Goal: Task Accomplishment & Management: Complete application form

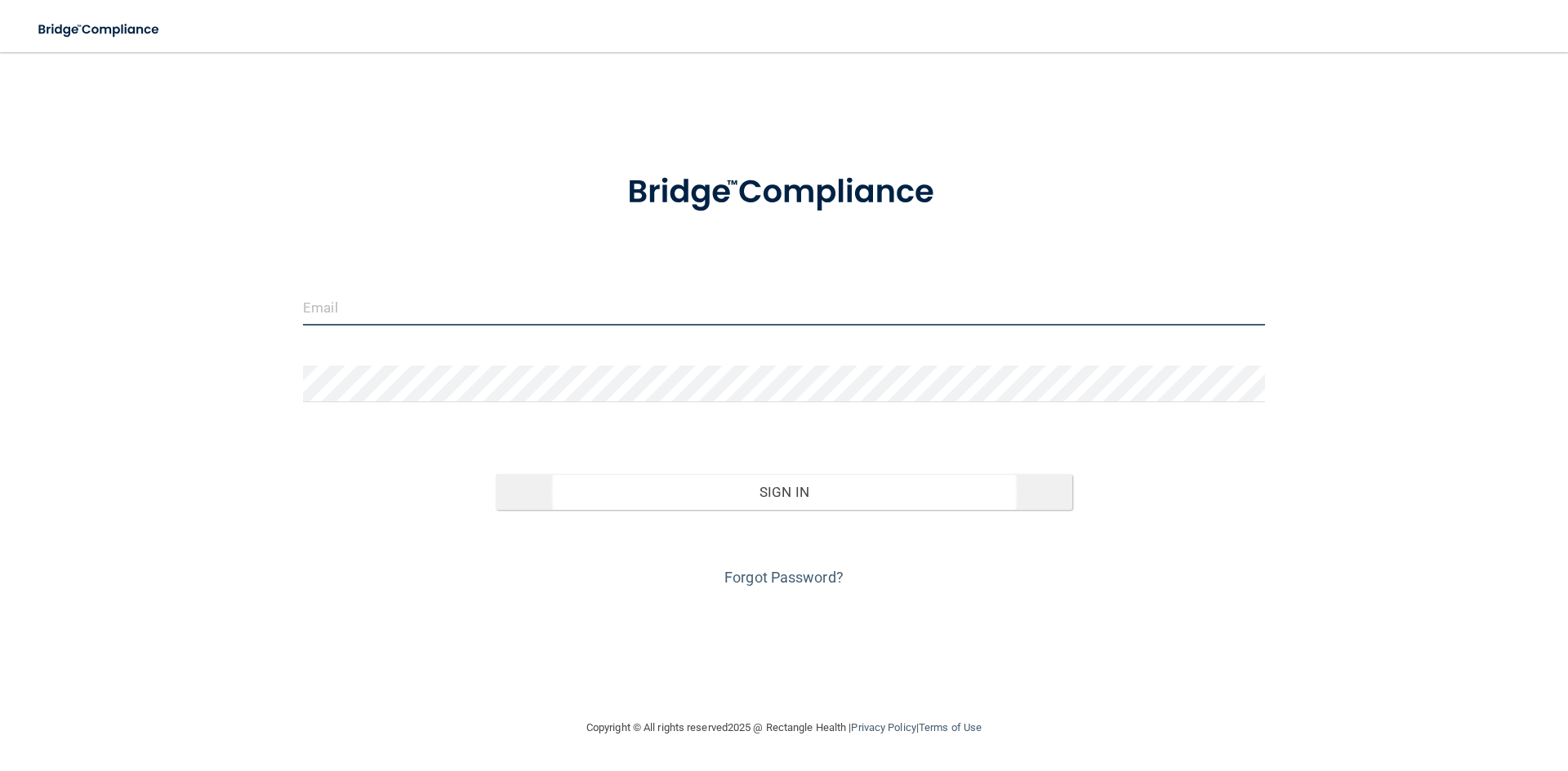
type input "[EMAIL_ADDRESS][DOMAIN_NAME]"
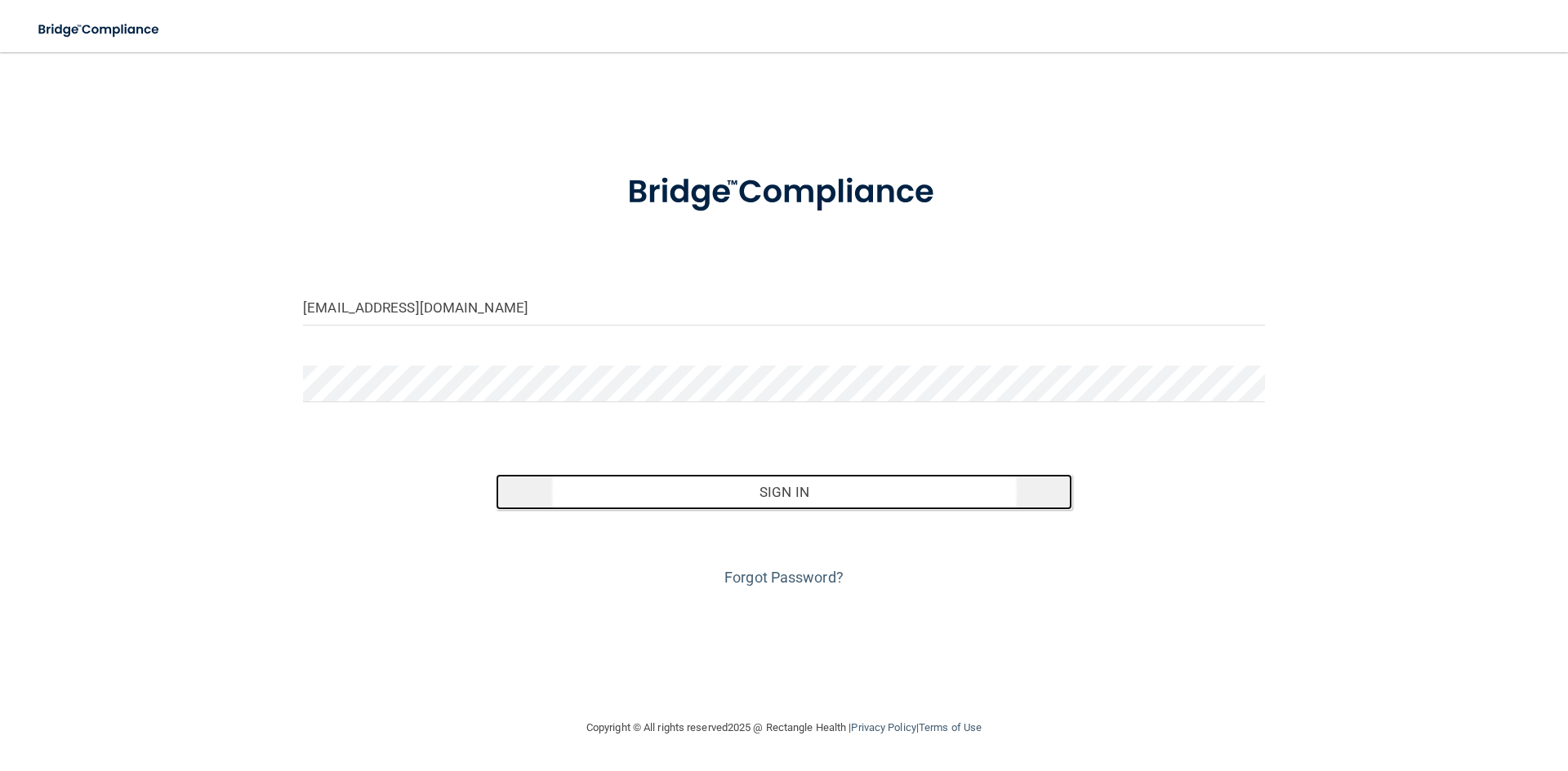
click at [765, 490] on button "Sign In" at bounding box center [784, 492] width 578 height 36
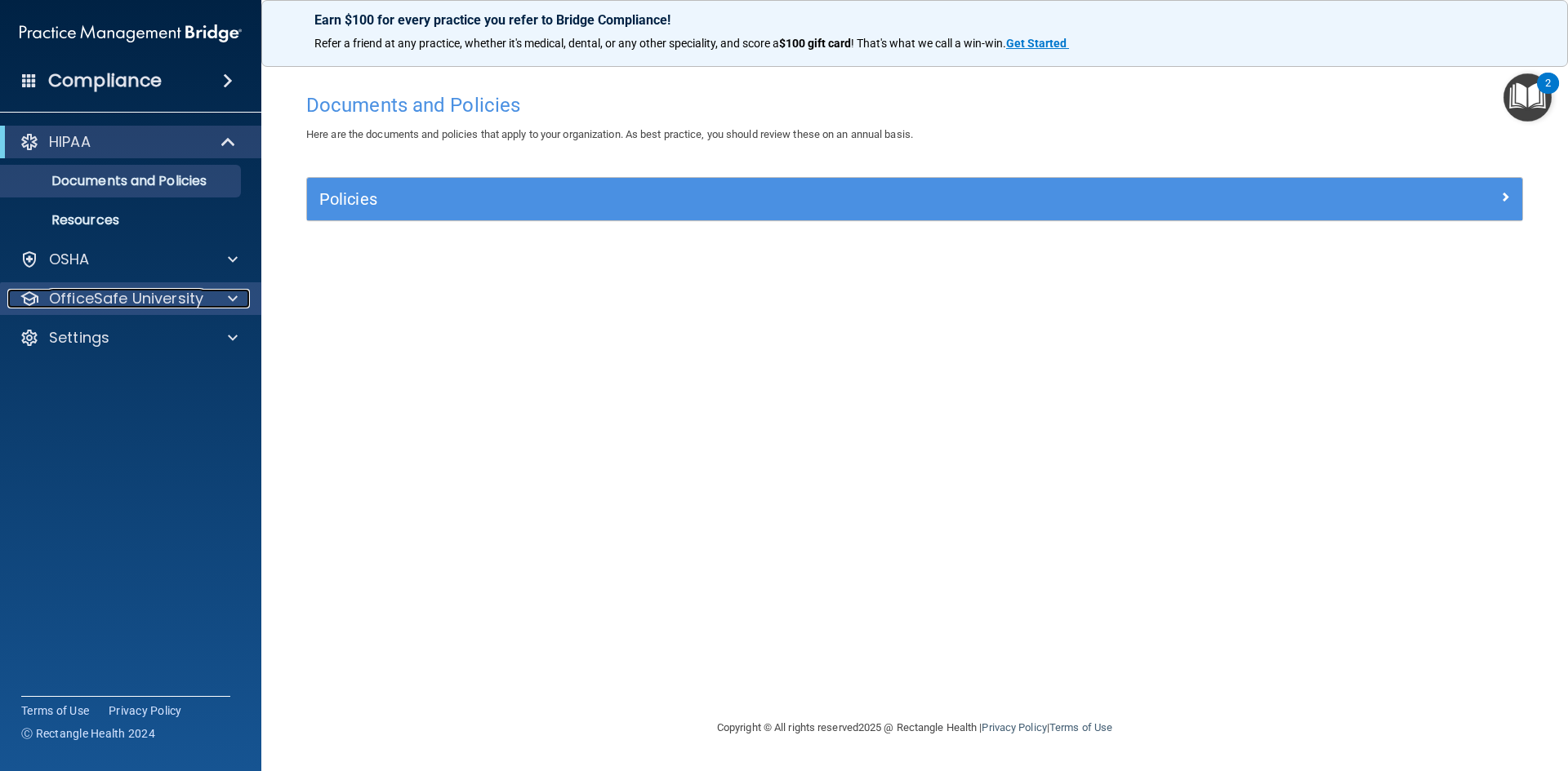
click at [240, 298] on div at bounding box center [230, 298] width 41 height 20
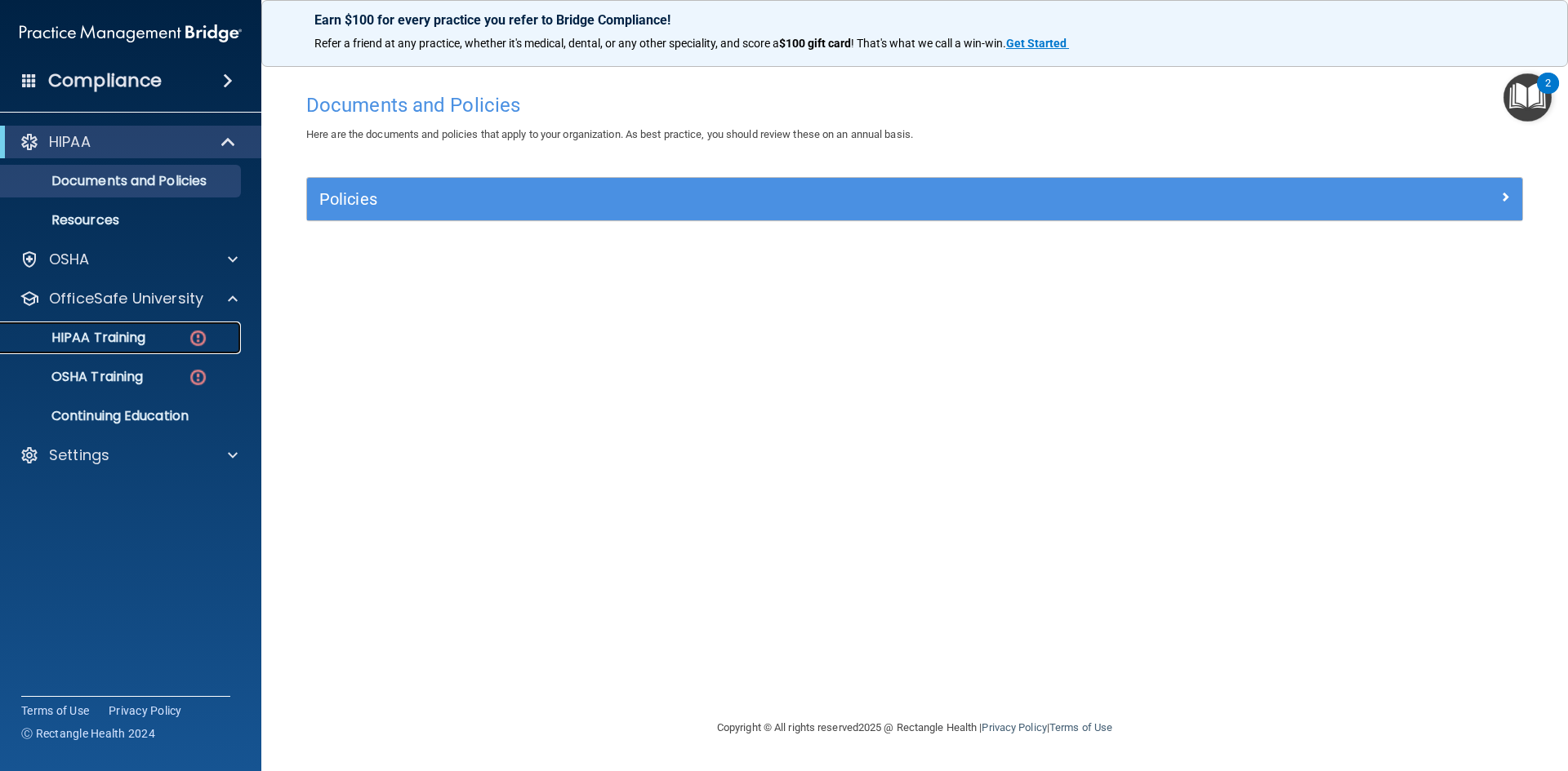
click at [202, 337] on img at bounding box center [198, 338] width 20 height 20
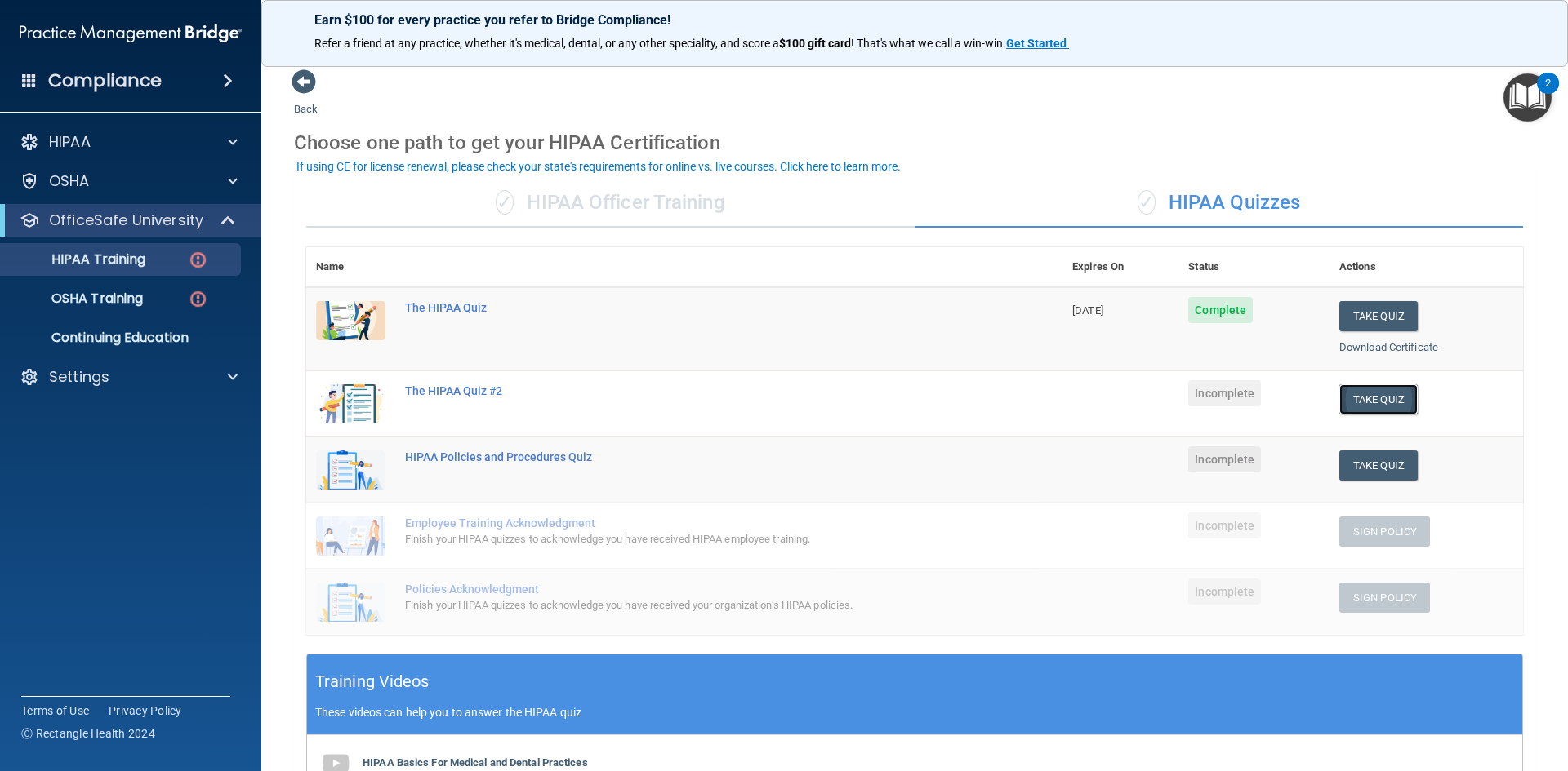
click at [1361, 399] on button "Take Quiz" at bounding box center [1379, 399] width 78 height 30
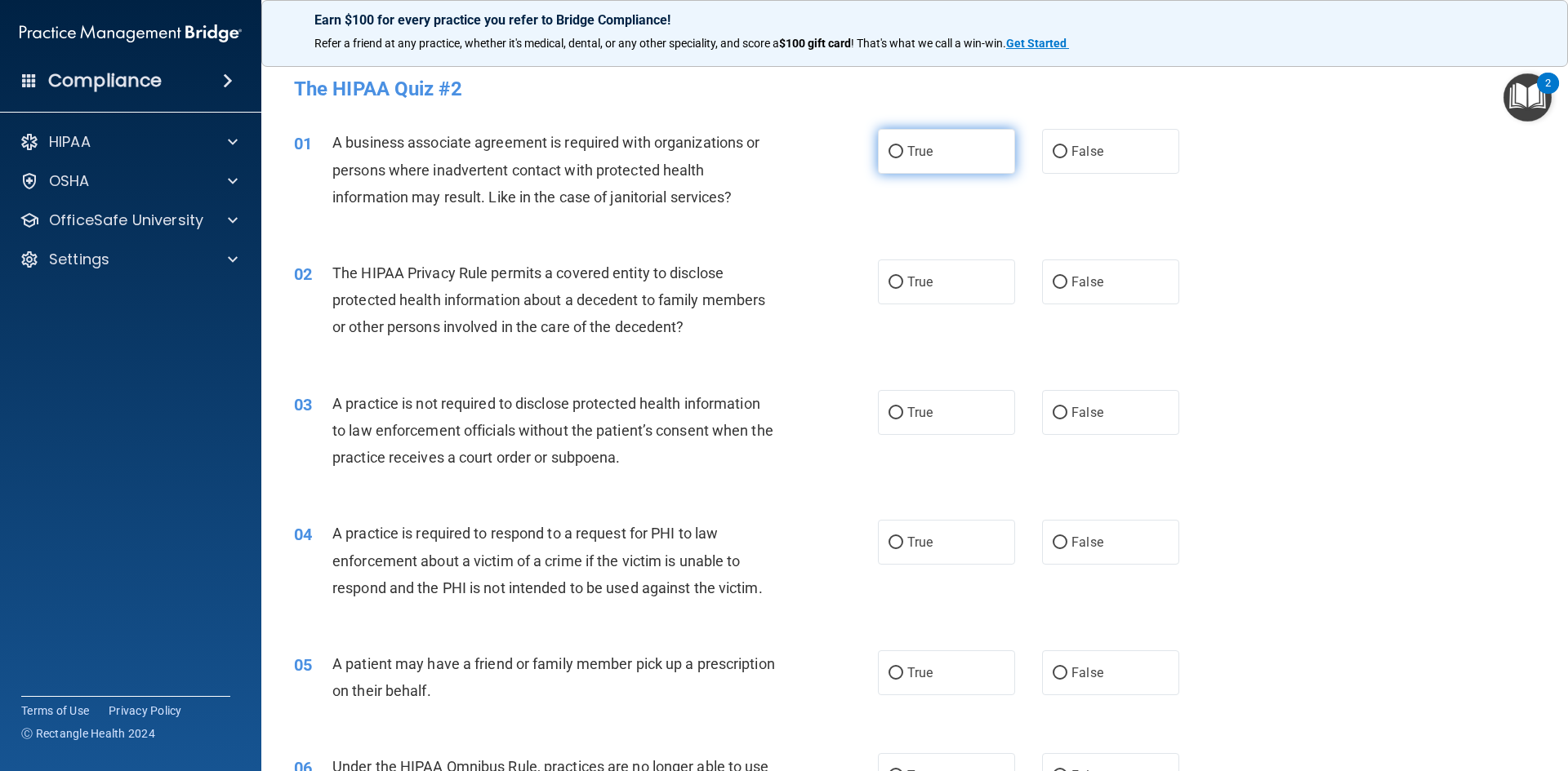
click at [896, 154] on input "True" at bounding box center [896, 152] width 15 height 12
radio input "true"
click at [1056, 288] on input "False" at bounding box center [1060, 282] width 15 height 12
radio input "true"
click at [1053, 413] on input "False" at bounding box center [1060, 413] width 15 height 12
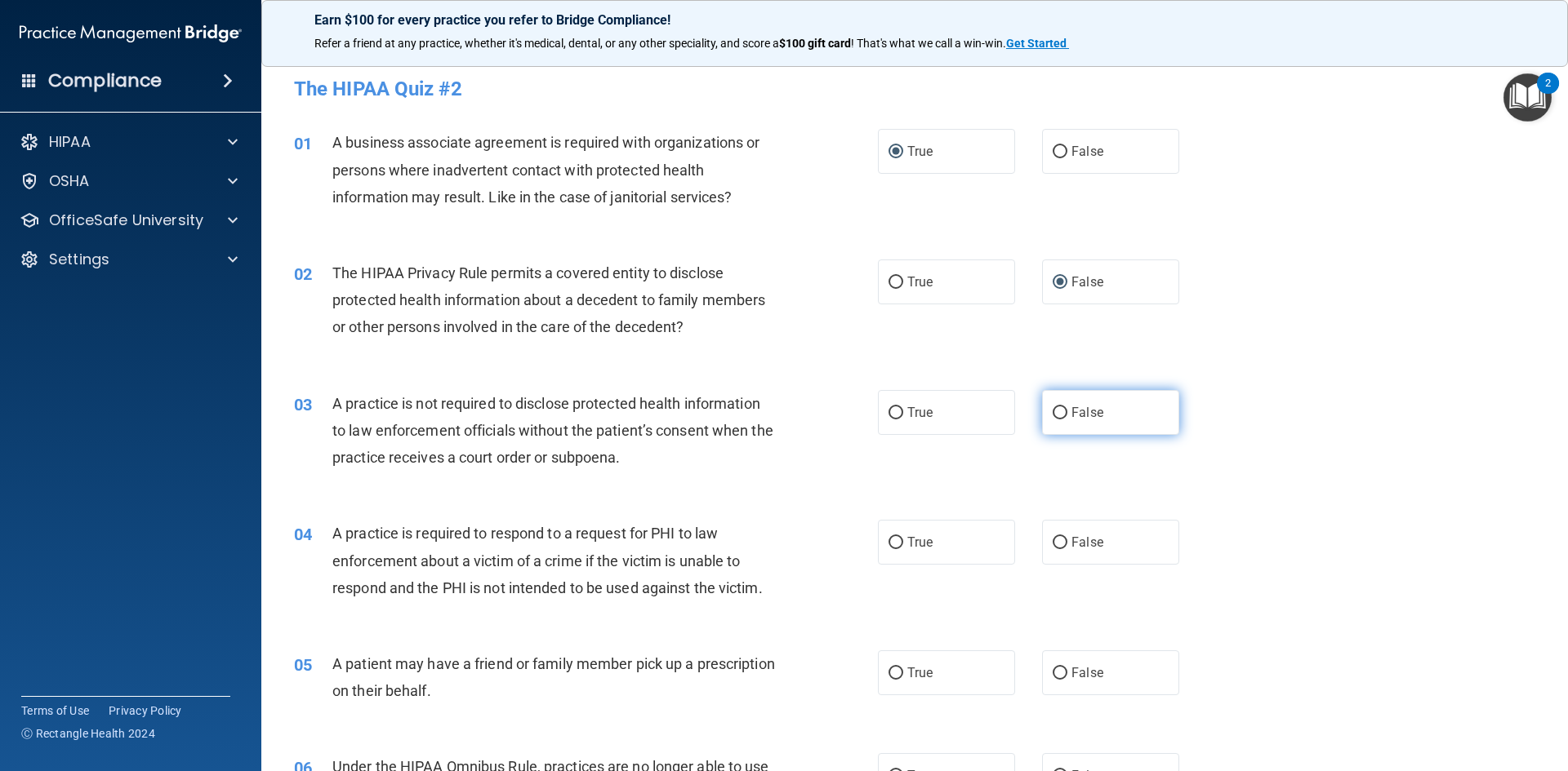
radio input "true"
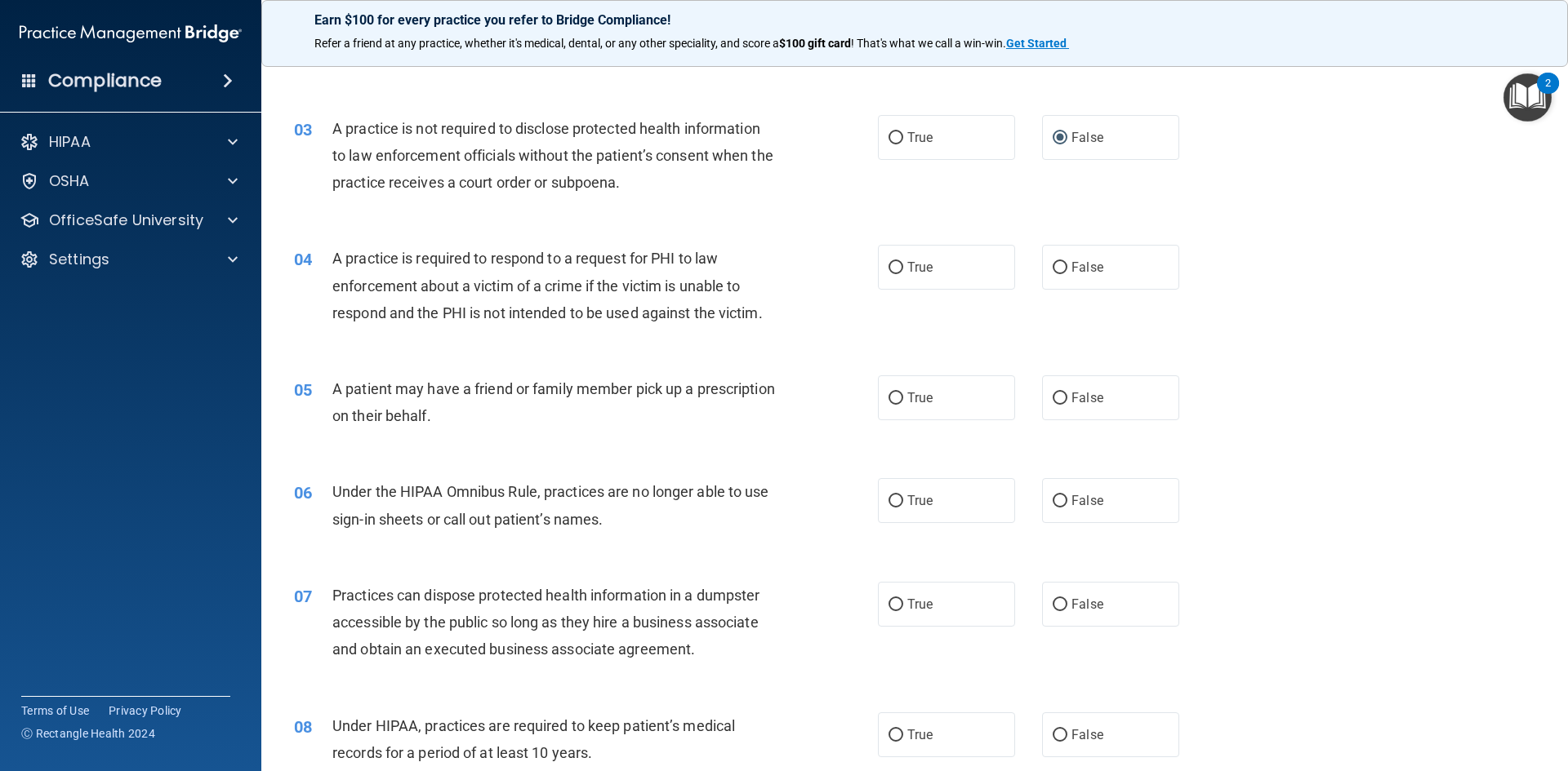
scroll to position [279, 0]
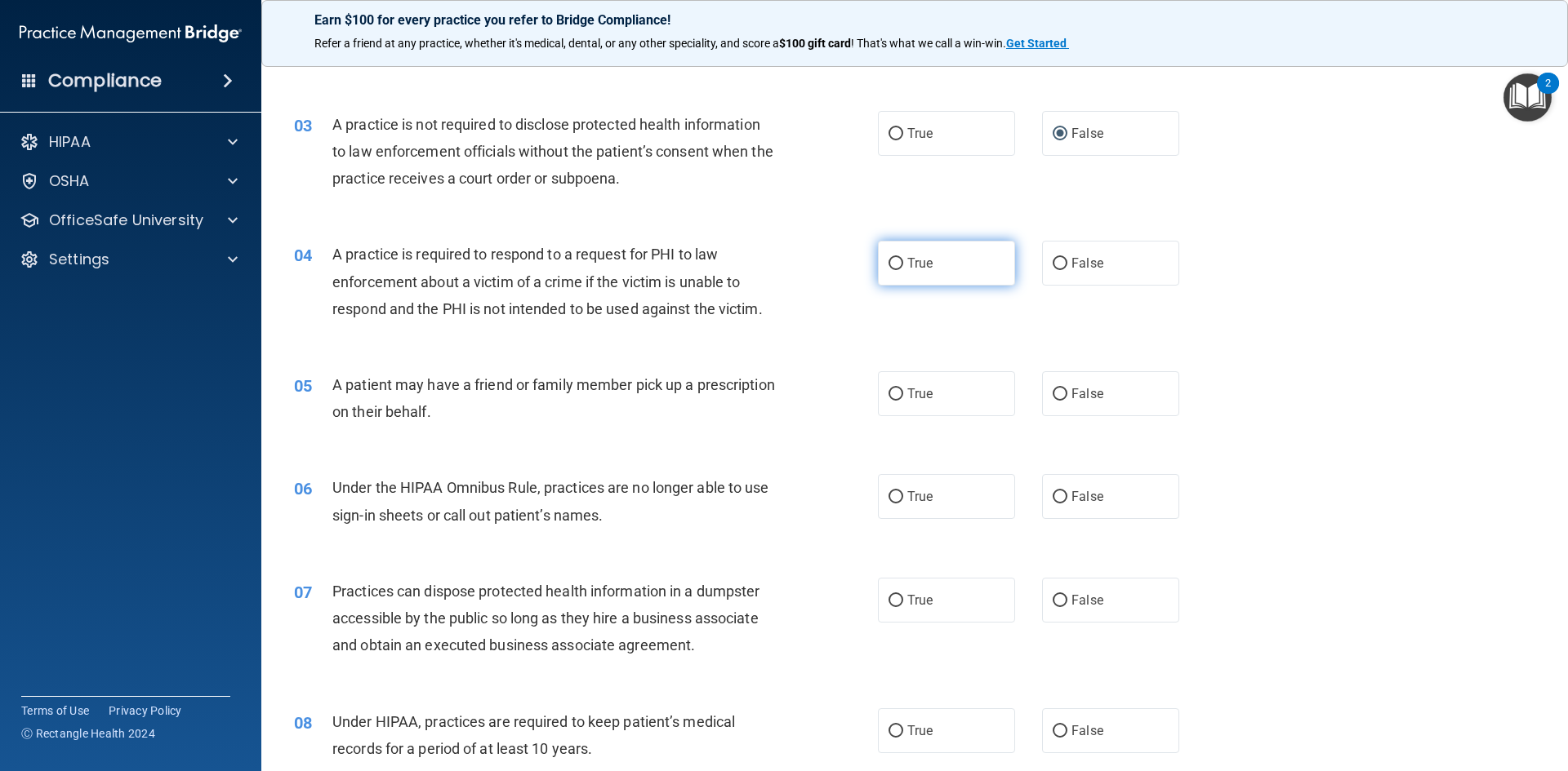
click at [891, 261] on input "True" at bounding box center [896, 264] width 15 height 12
radio input "true"
click at [1057, 389] on input "False" at bounding box center [1060, 394] width 15 height 12
radio input "true"
click at [889, 494] on input "True" at bounding box center [896, 497] width 15 height 12
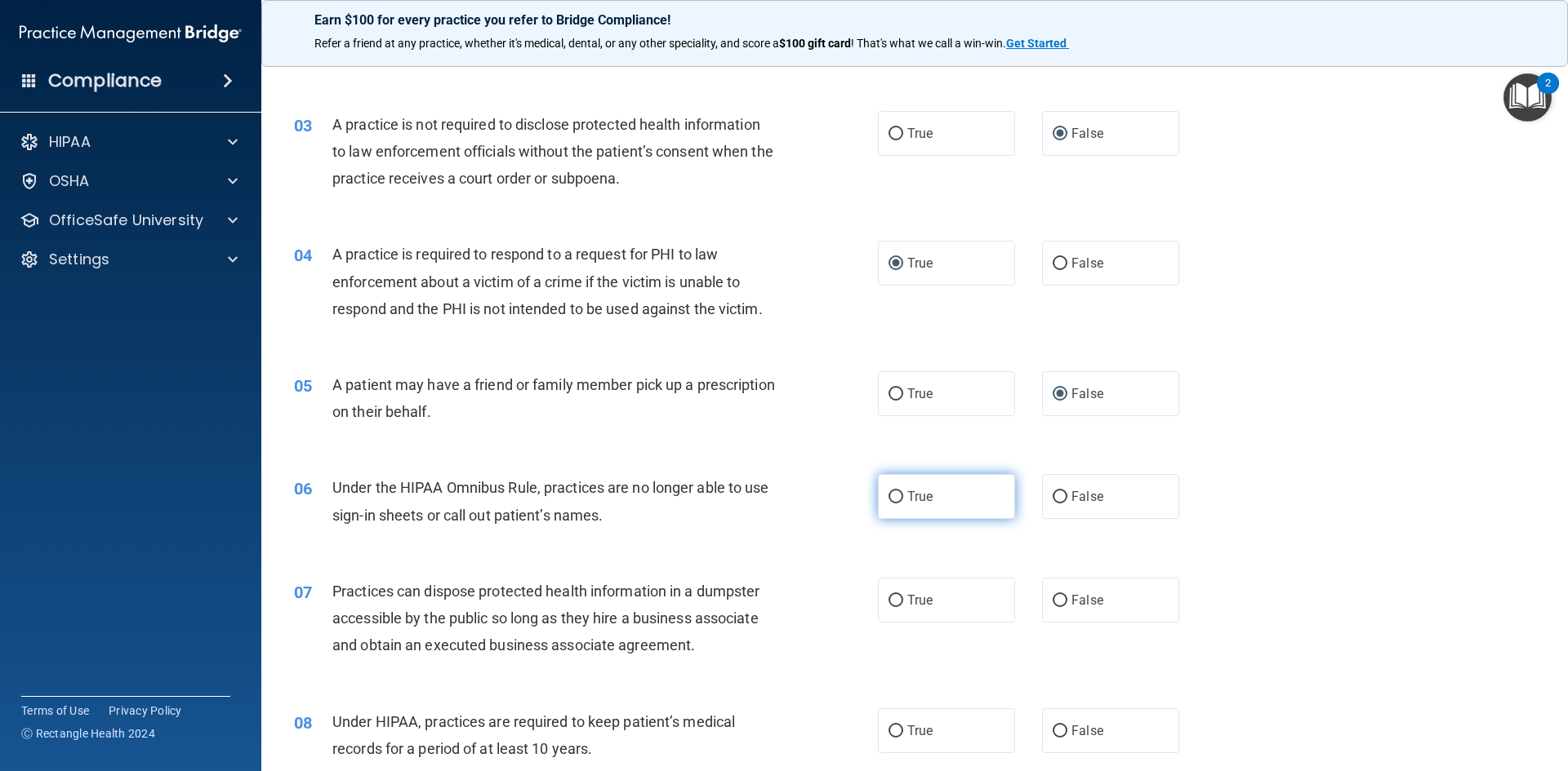
radio input "true"
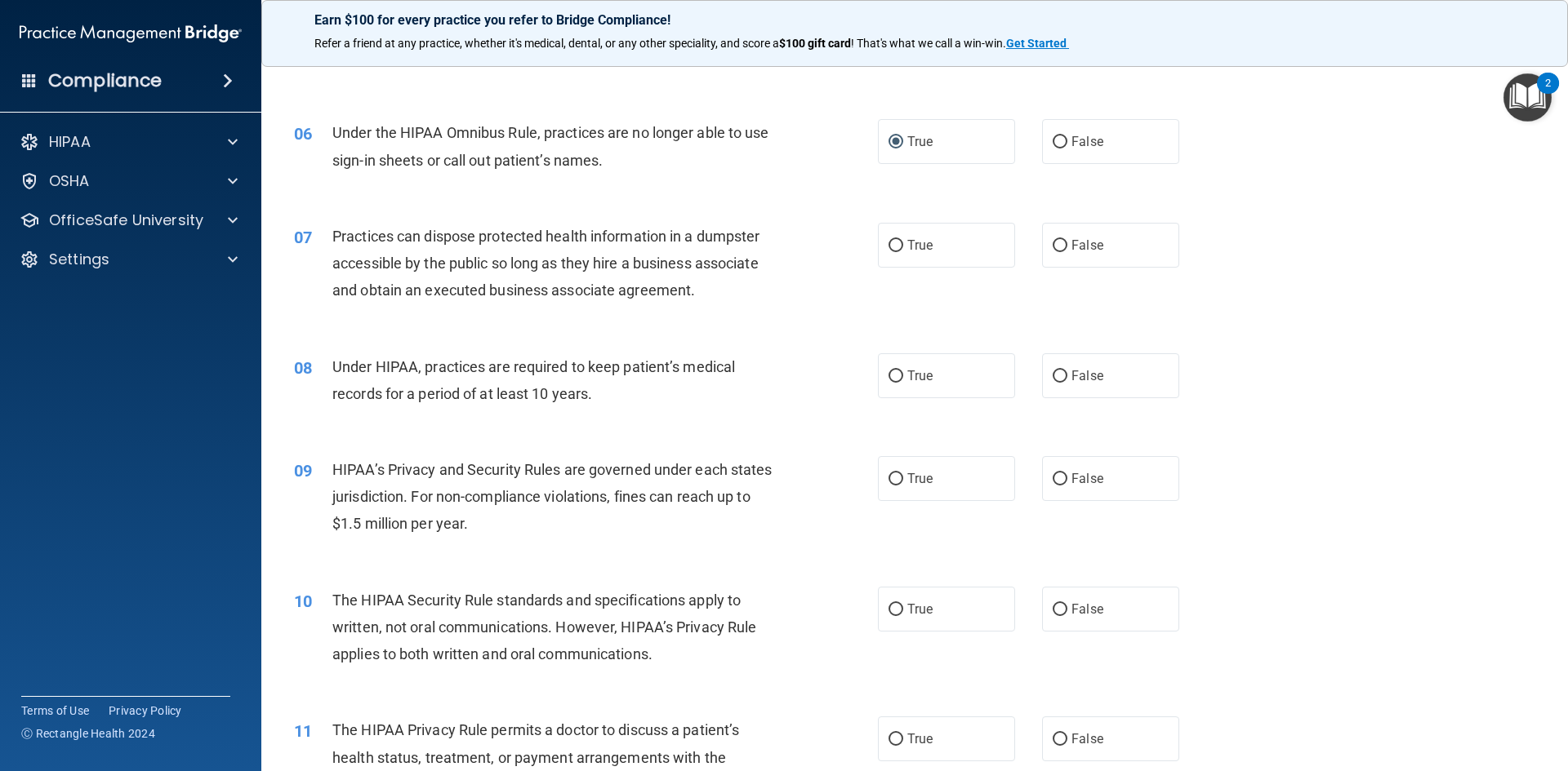
scroll to position [656, 0]
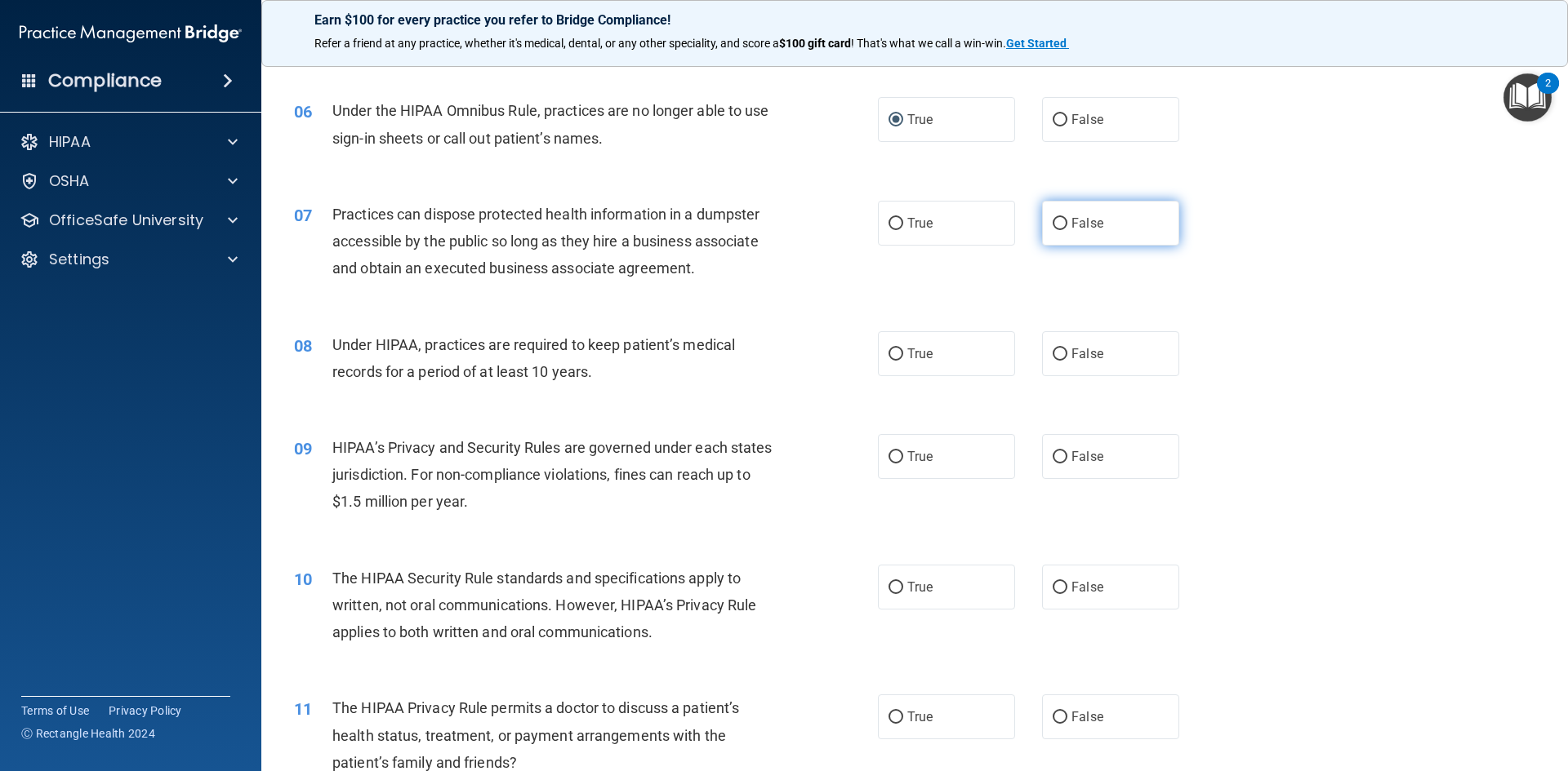
click at [1053, 226] on input "False" at bounding box center [1060, 223] width 15 height 12
radio input "true"
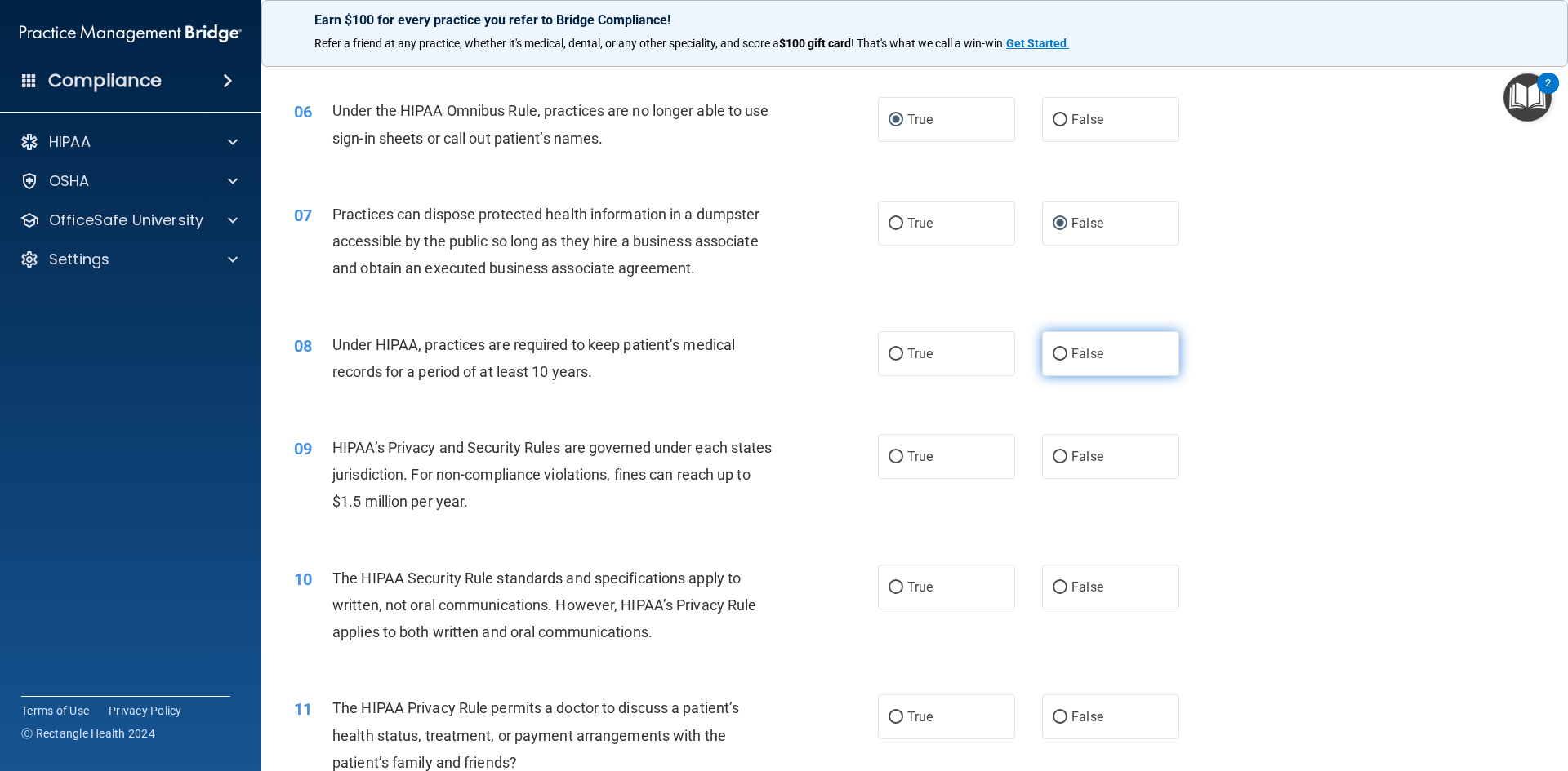
click at [1055, 354] on input "False" at bounding box center [1060, 354] width 15 height 12
radio input "true"
click at [893, 456] on input "True" at bounding box center [896, 457] width 15 height 12
radio input "true"
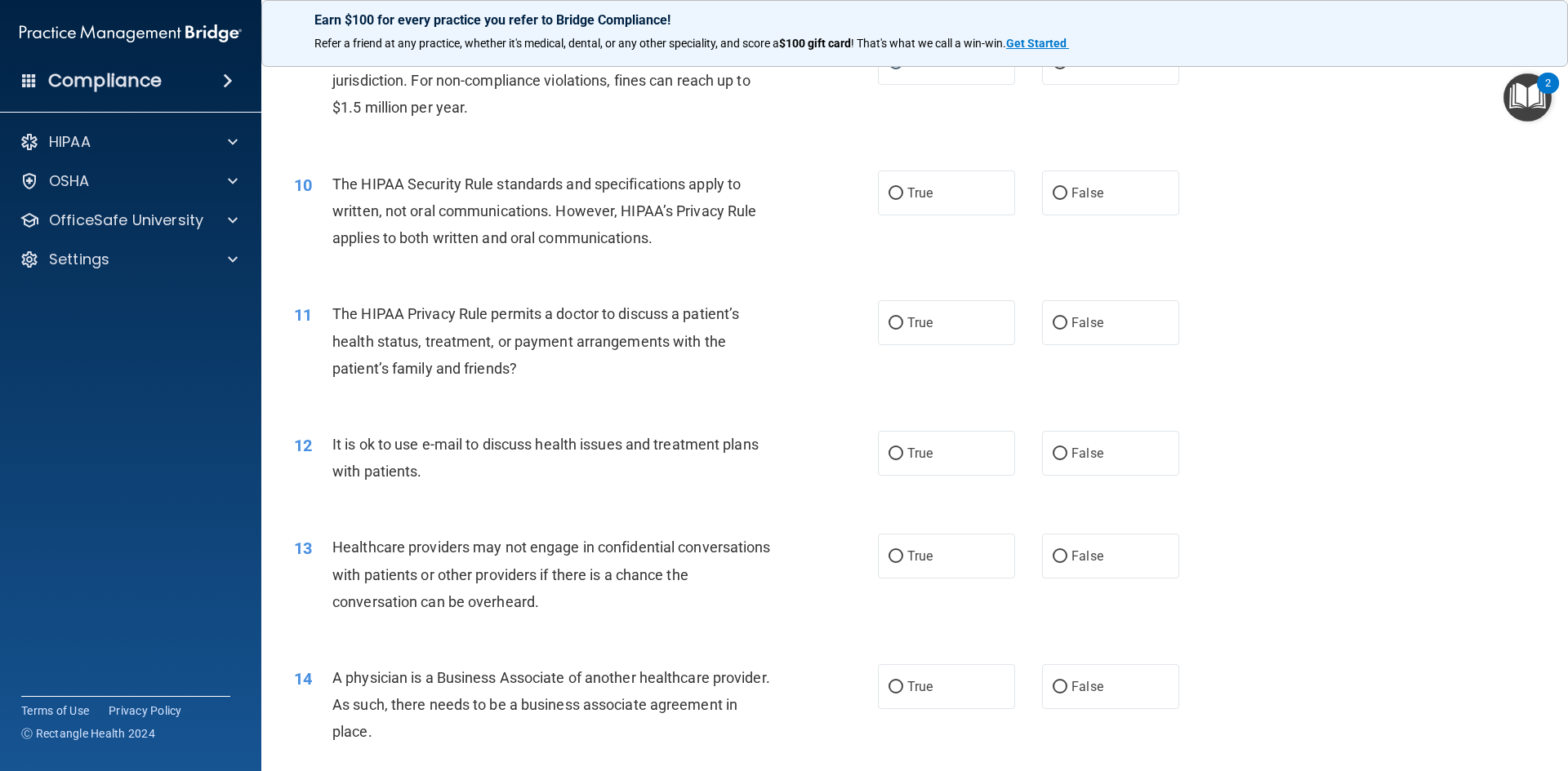
scroll to position [1055, 0]
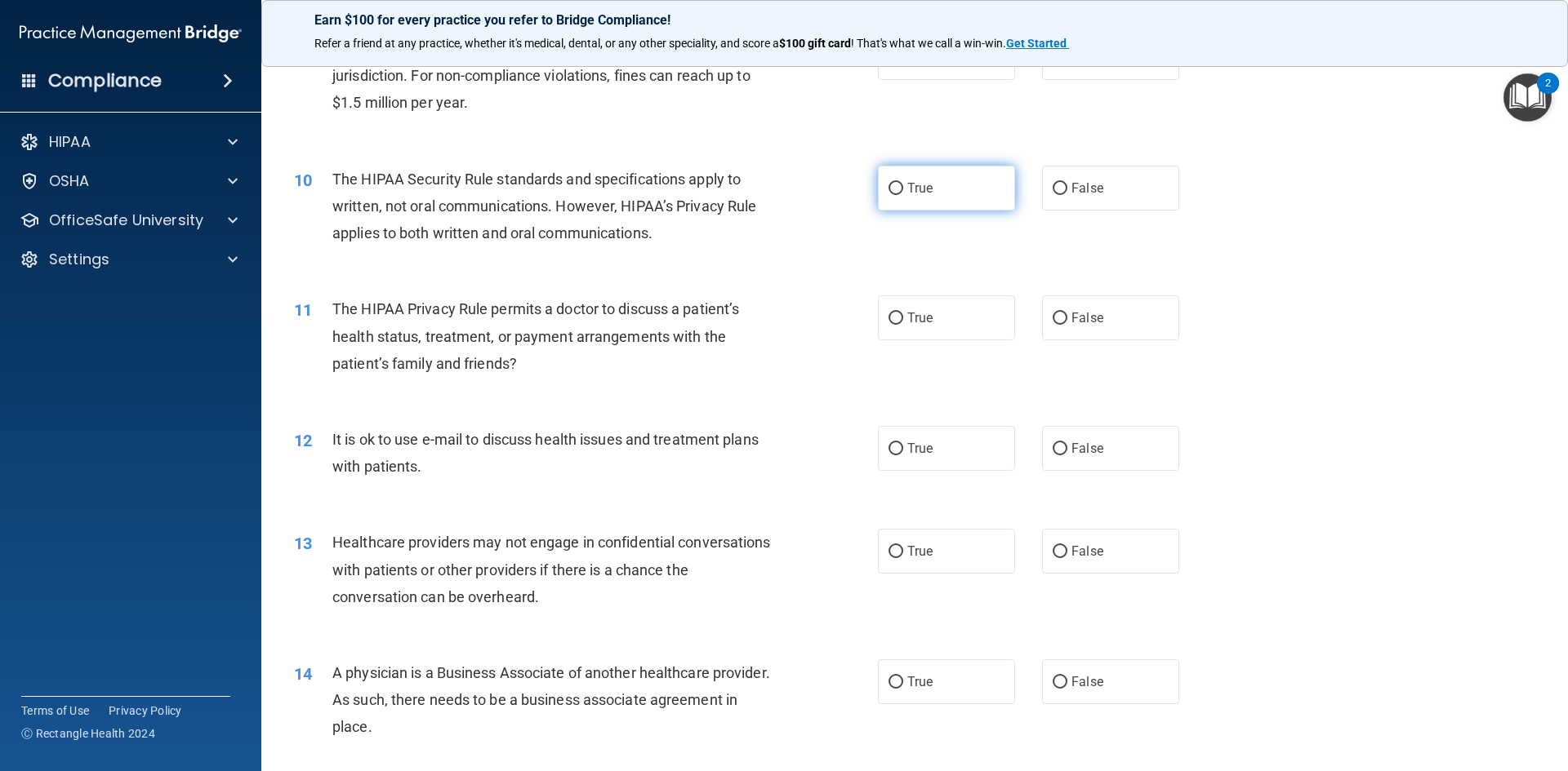
click at [896, 188] on input "True" at bounding box center [896, 188] width 15 height 12
radio input "true"
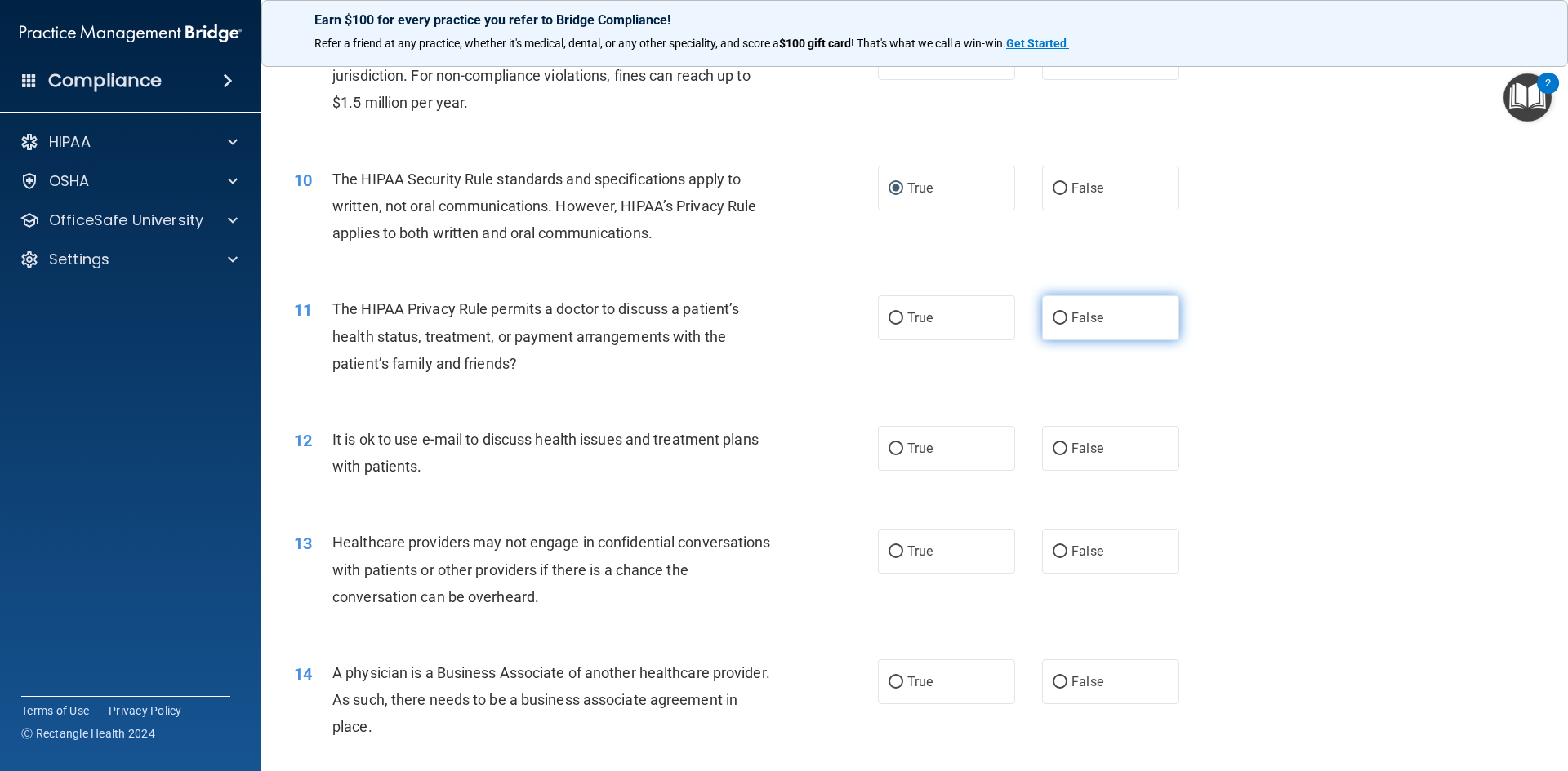
click at [1053, 316] on input "False" at bounding box center [1060, 318] width 15 height 12
radio input "true"
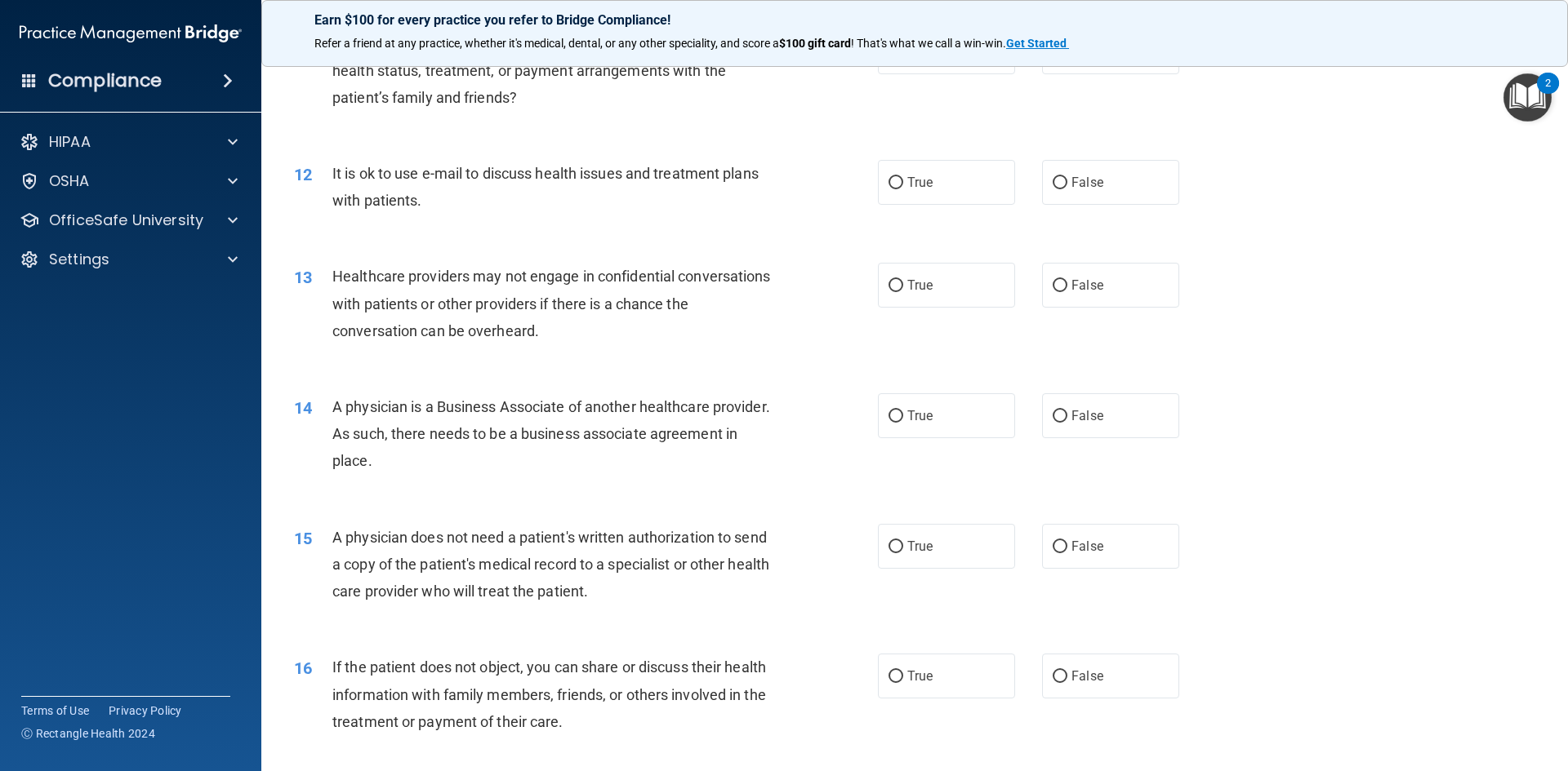
scroll to position [1326, 0]
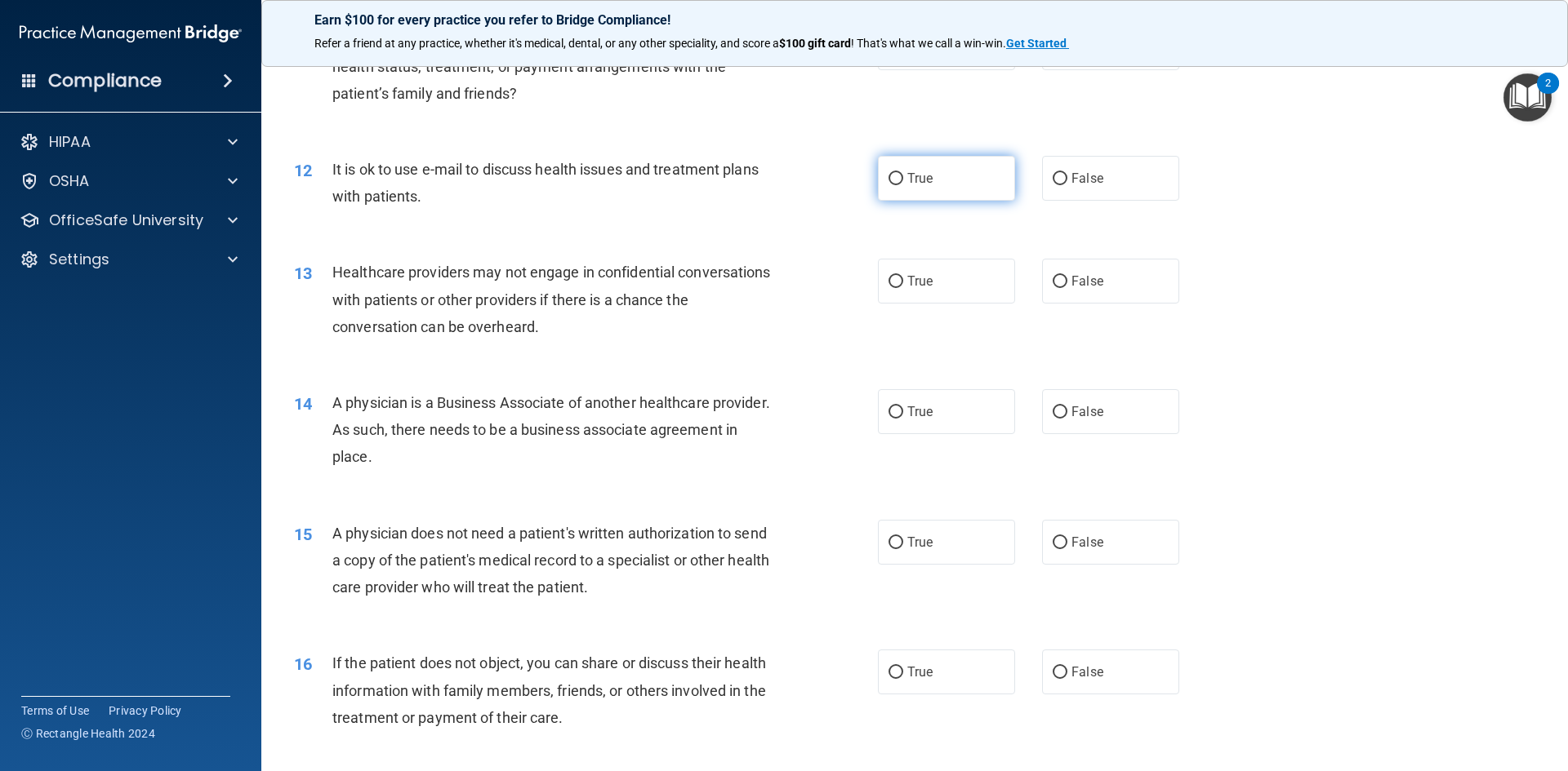
click at [891, 175] on input "True" at bounding box center [896, 179] width 15 height 12
radio input "true"
click at [893, 277] on input "True" at bounding box center [896, 281] width 15 height 12
radio input "true"
click at [893, 413] on input "True" at bounding box center [896, 413] width 15 height 12
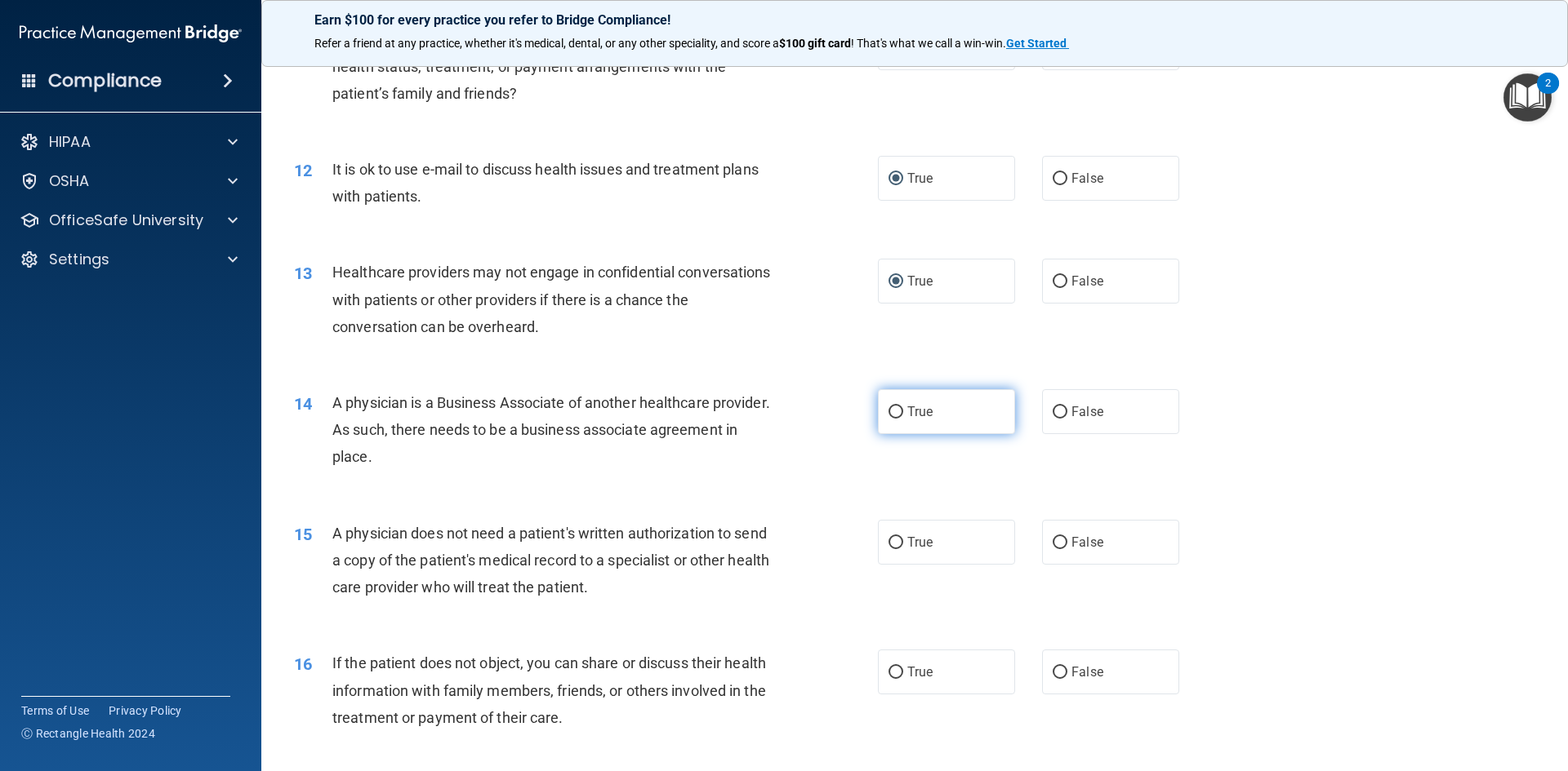
radio input "true"
click at [889, 540] on input "True" at bounding box center [896, 543] width 15 height 12
radio input "true"
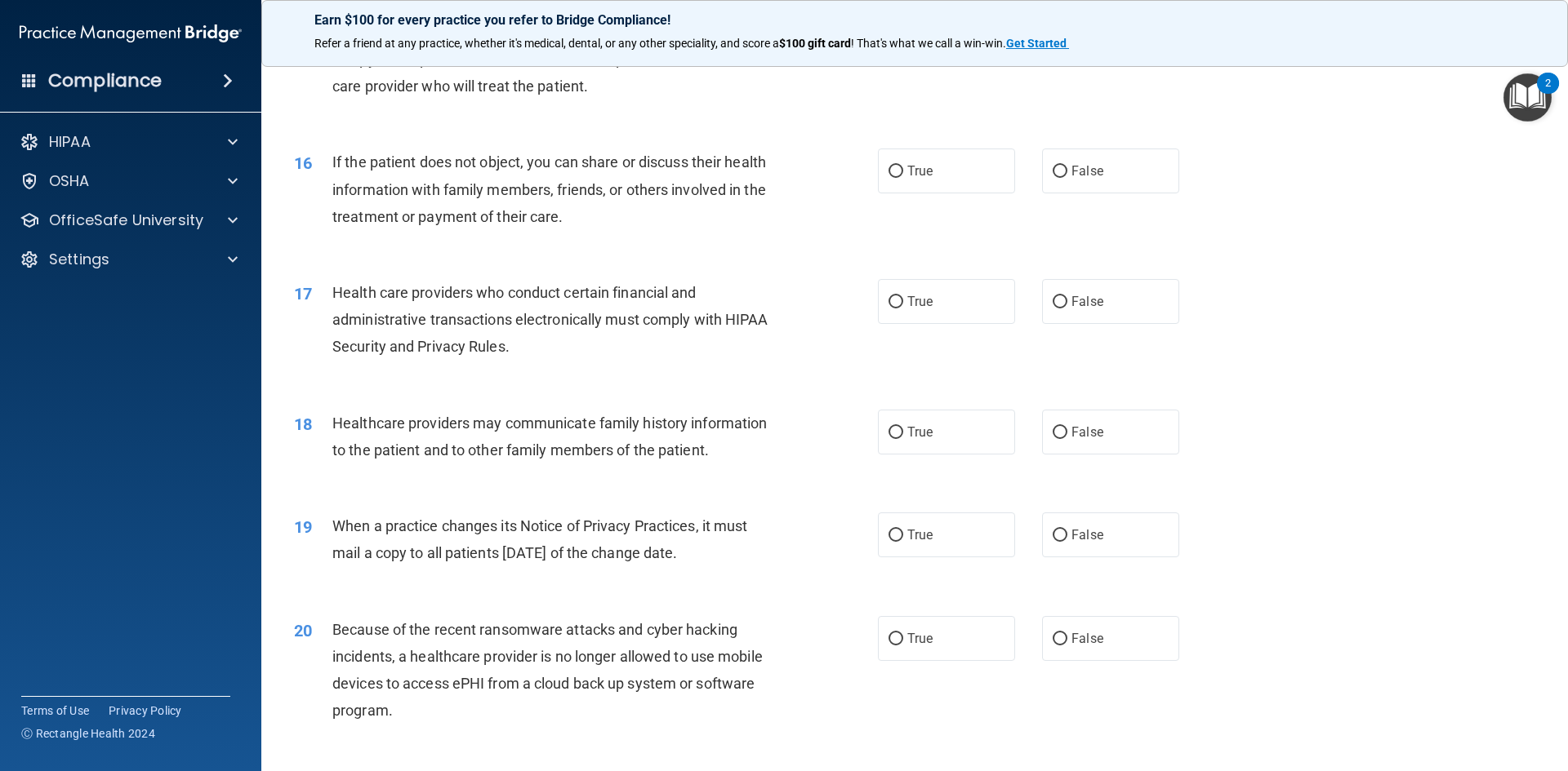
scroll to position [1840, 0]
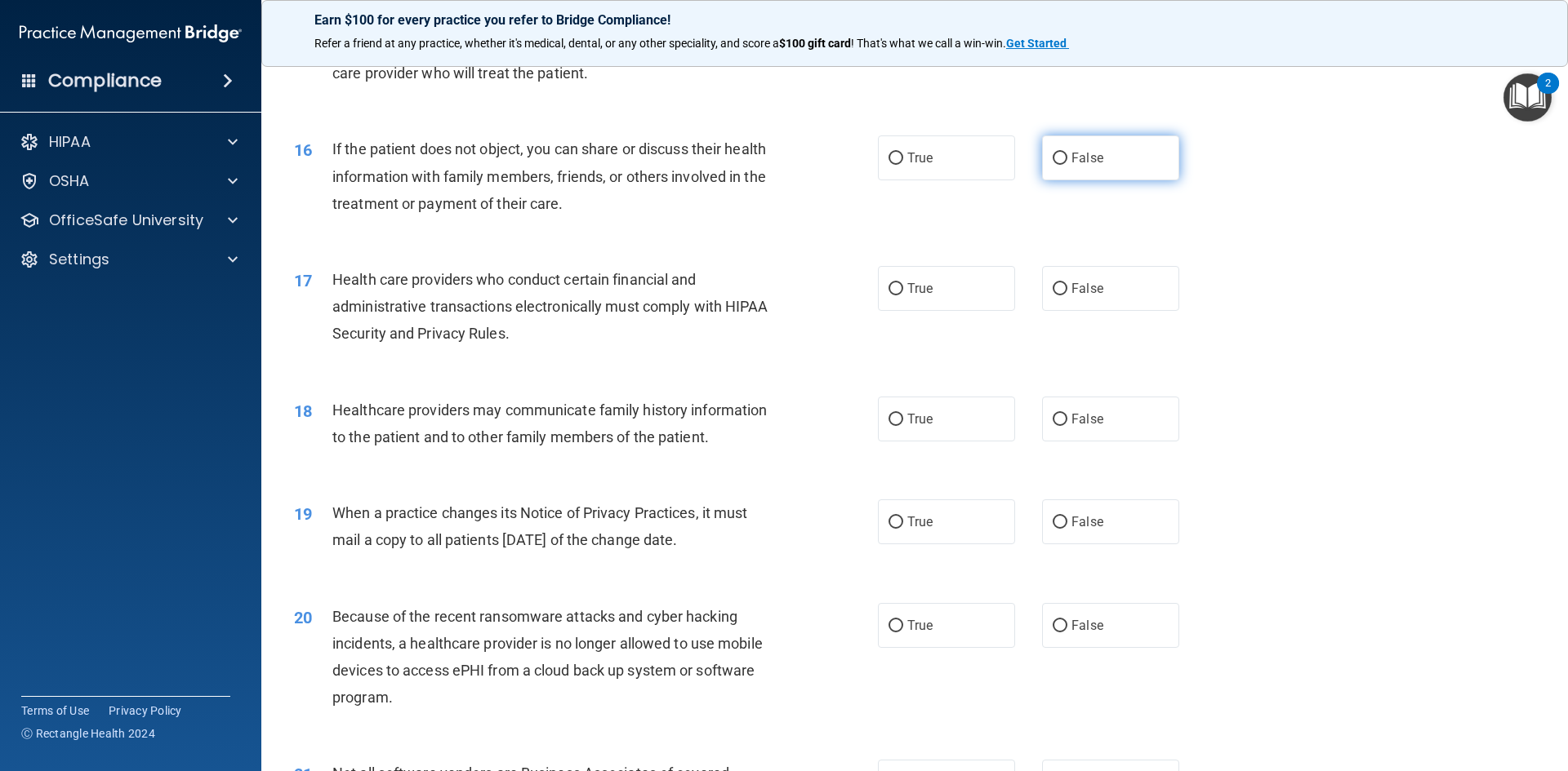
click at [1061, 153] on label "False" at bounding box center [1110, 158] width 137 height 45
click at [1061, 153] on input "False" at bounding box center [1060, 158] width 15 height 12
radio input "true"
click at [893, 290] on input "True" at bounding box center [896, 289] width 15 height 12
radio input "true"
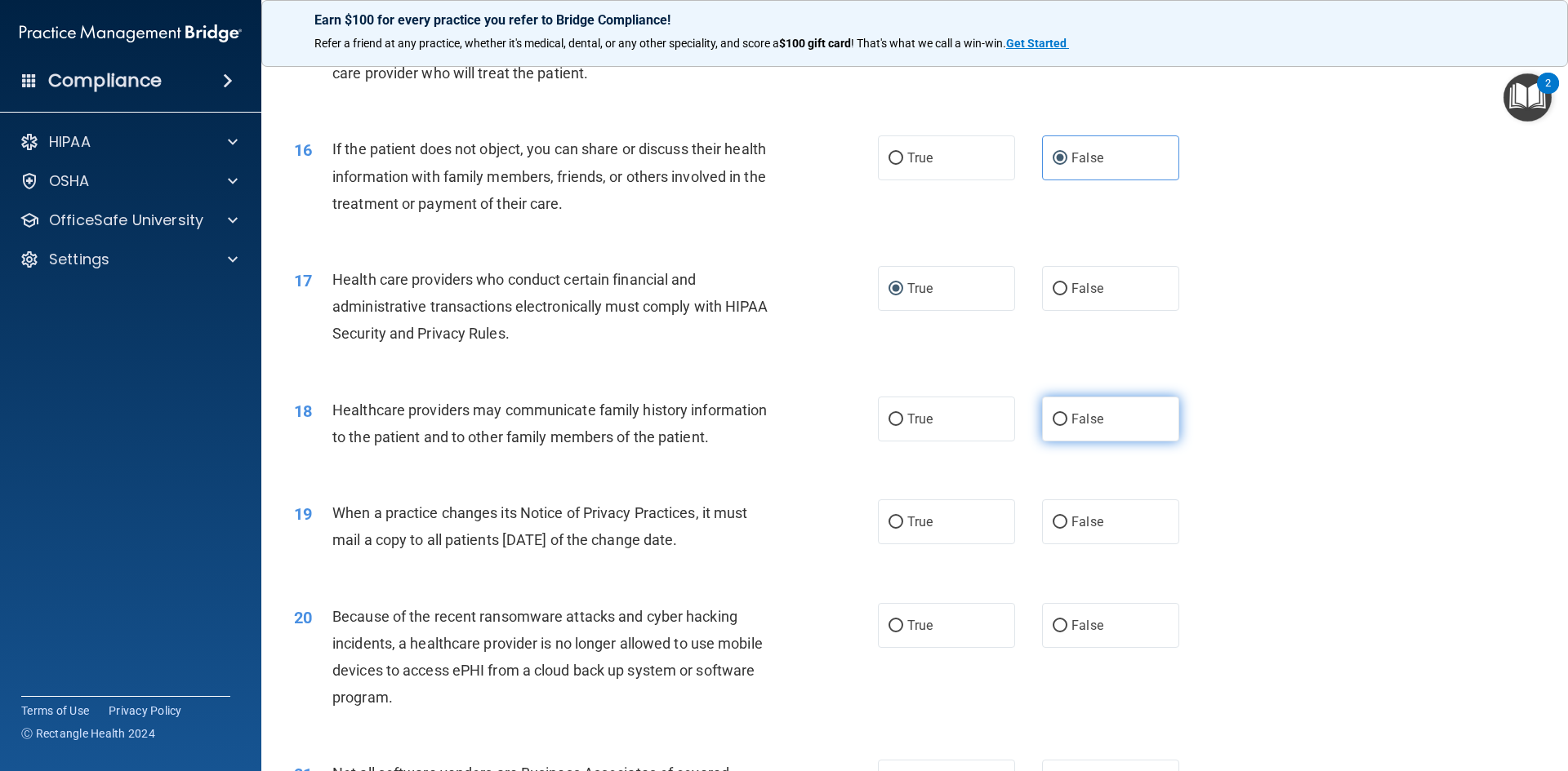
click at [1054, 425] on input "False" at bounding box center [1060, 419] width 15 height 12
radio input "true"
click at [889, 519] on input "True" at bounding box center [896, 522] width 15 height 12
radio input "true"
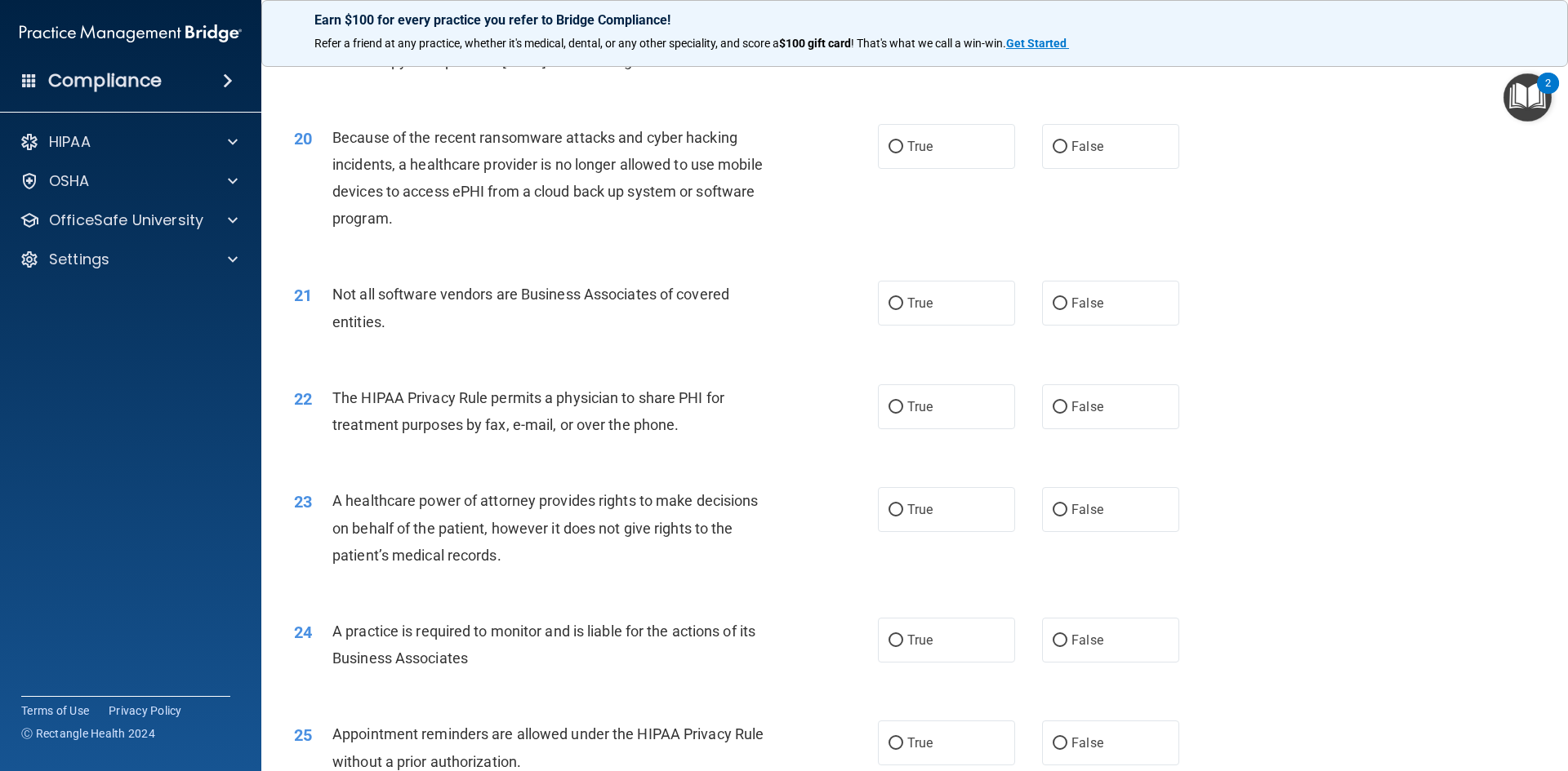
scroll to position [2354, 0]
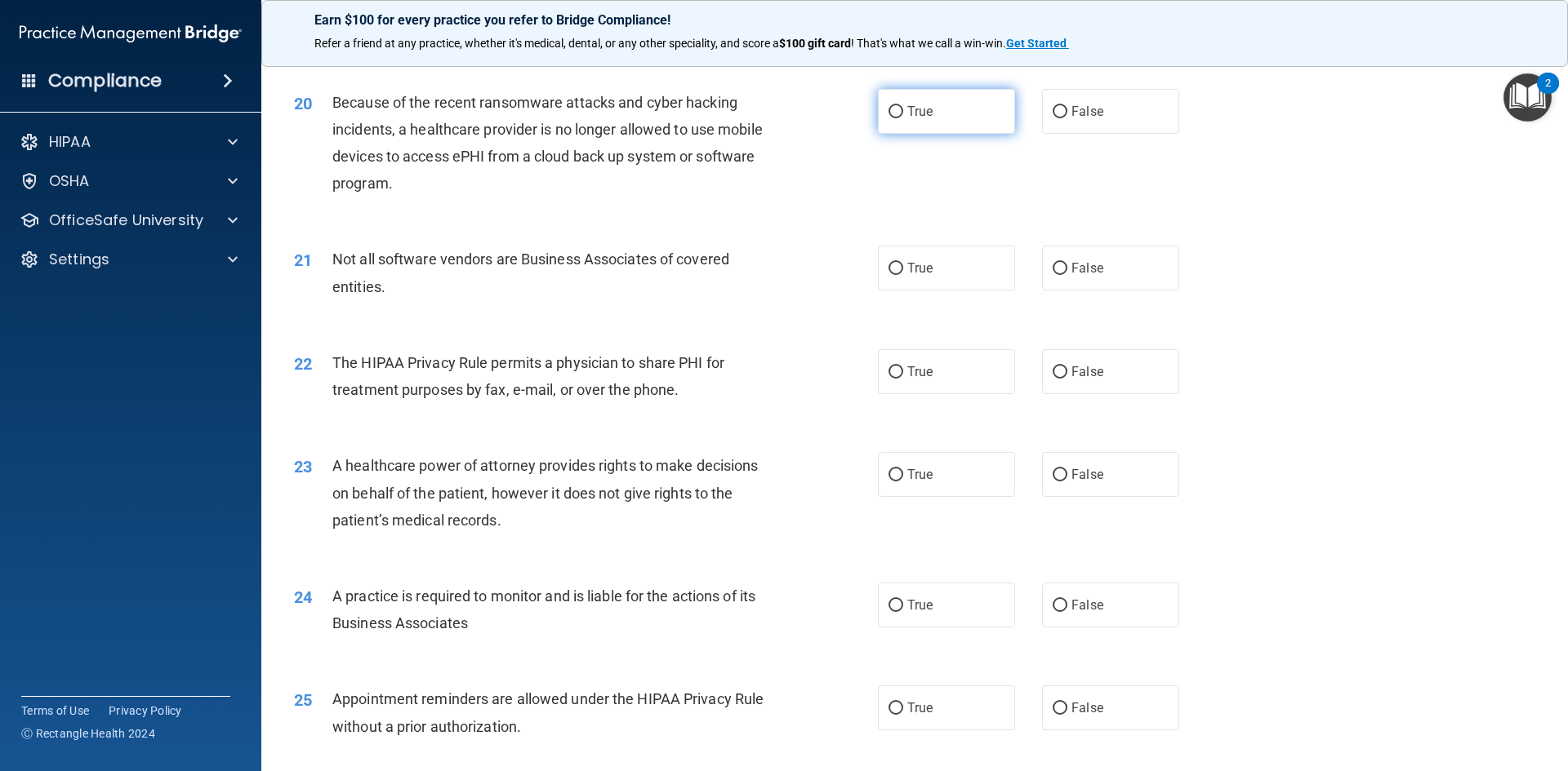
click at [892, 109] on input "True" at bounding box center [896, 112] width 15 height 12
radio input "true"
click at [889, 268] on input "True" at bounding box center [896, 268] width 15 height 12
radio input "true"
click at [890, 373] on input "True" at bounding box center [896, 372] width 15 height 12
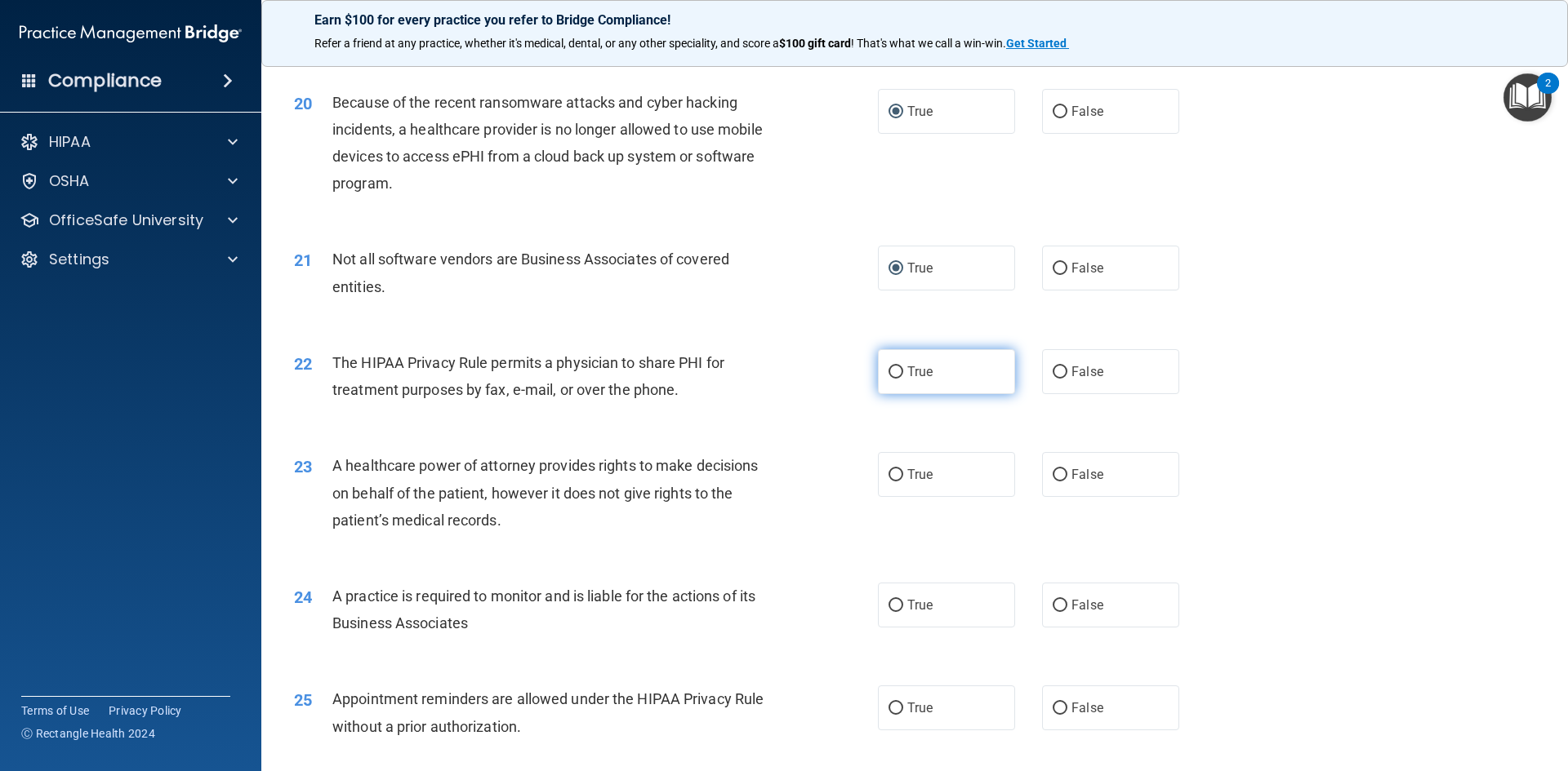
radio input "true"
click at [889, 472] on input "True" at bounding box center [896, 475] width 15 height 12
radio input "true"
click at [889, 607] on input "True" at bounding box center [896, 605] width 15 height 12
radio input "true"
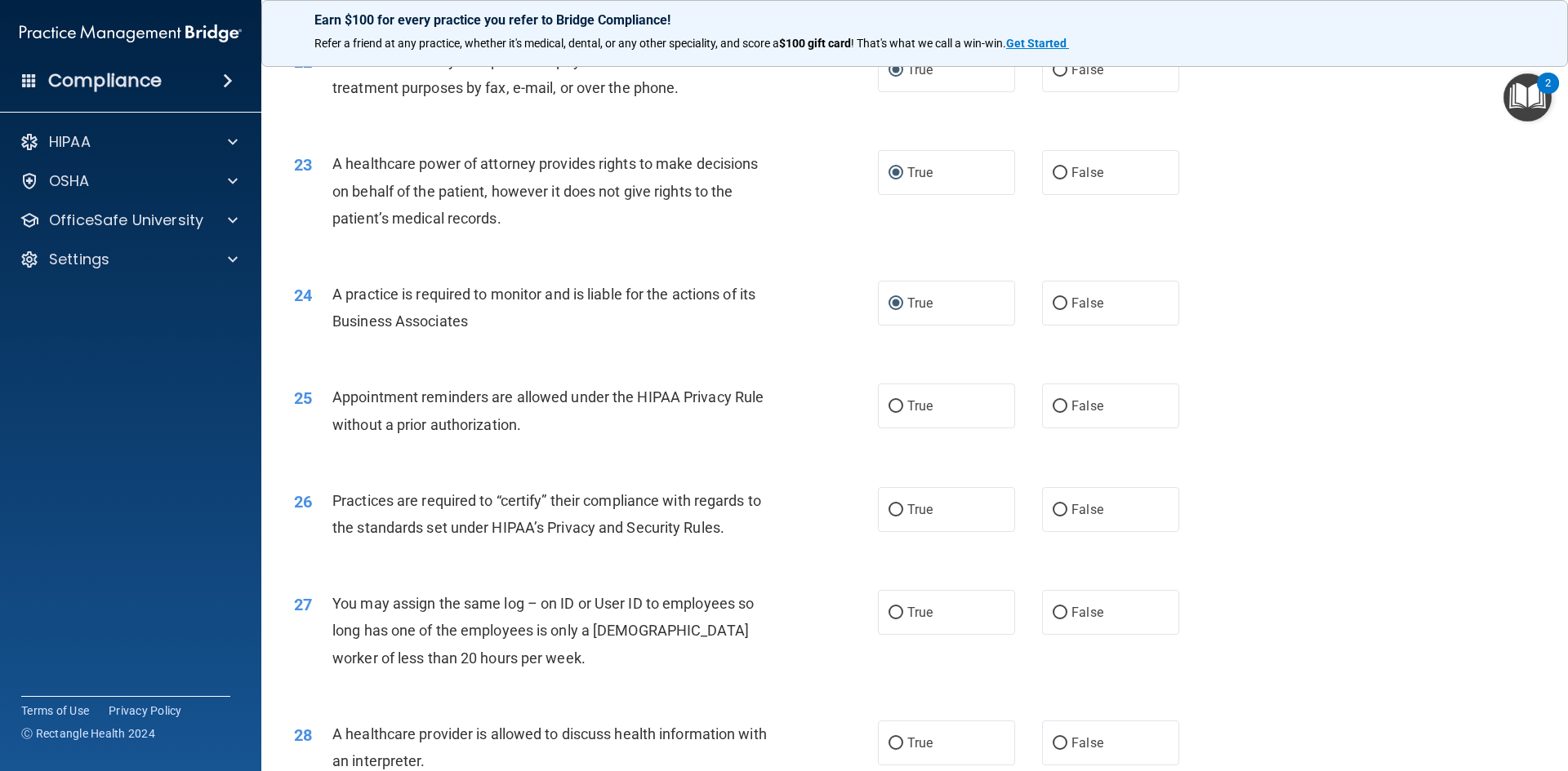
scroll to position [2660, 0]
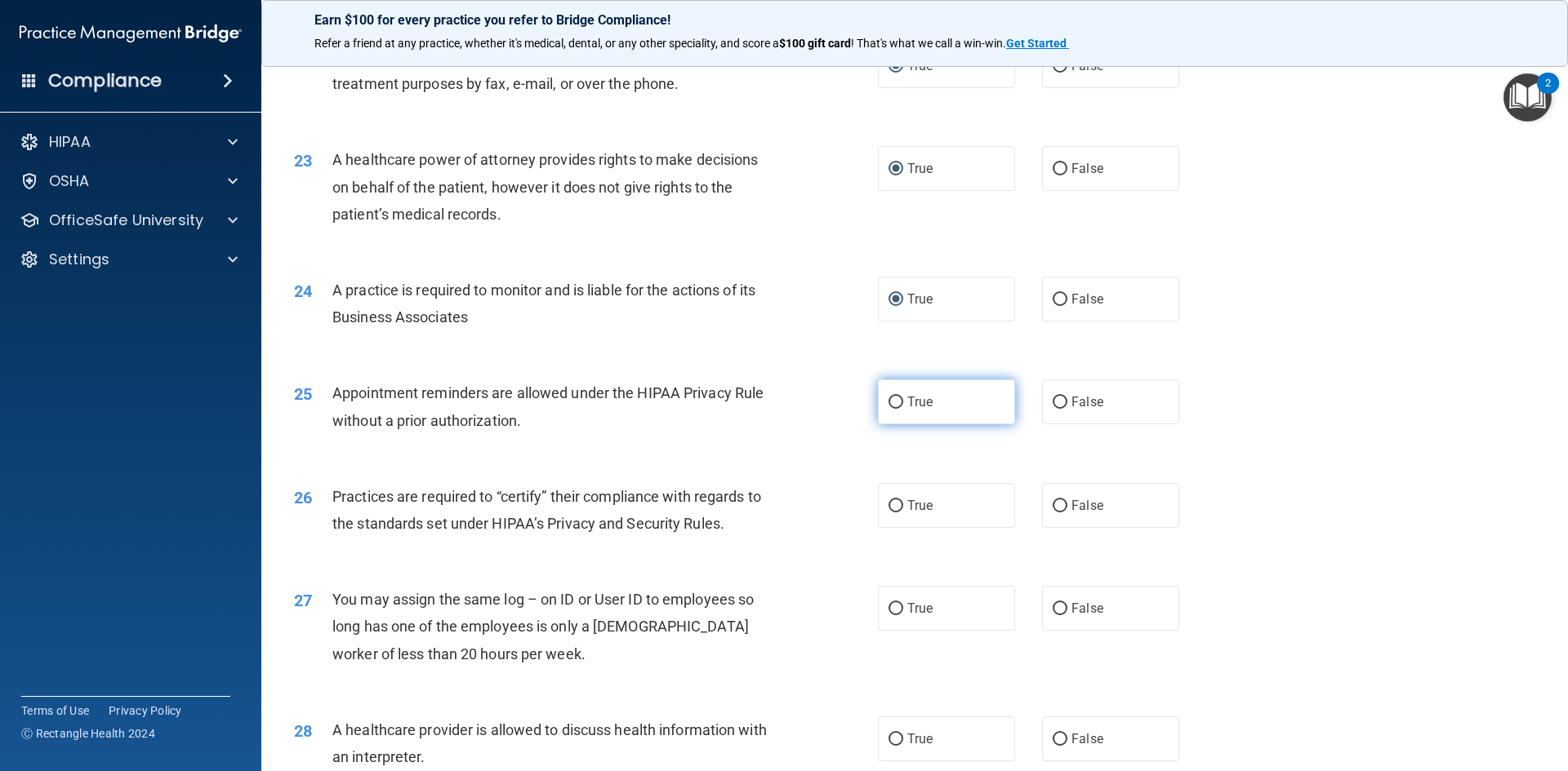
click at [890, 408] on input "True" at bounding box center [896, 402] width 15 height 12
radio input "true"
click at [896, 504] on input "True" at bounding box center [896, 506] width 15 height 12
radio input "true"
click at [1062, 607] on label "False" at bounding box center [1110, 608] width 137 height 45
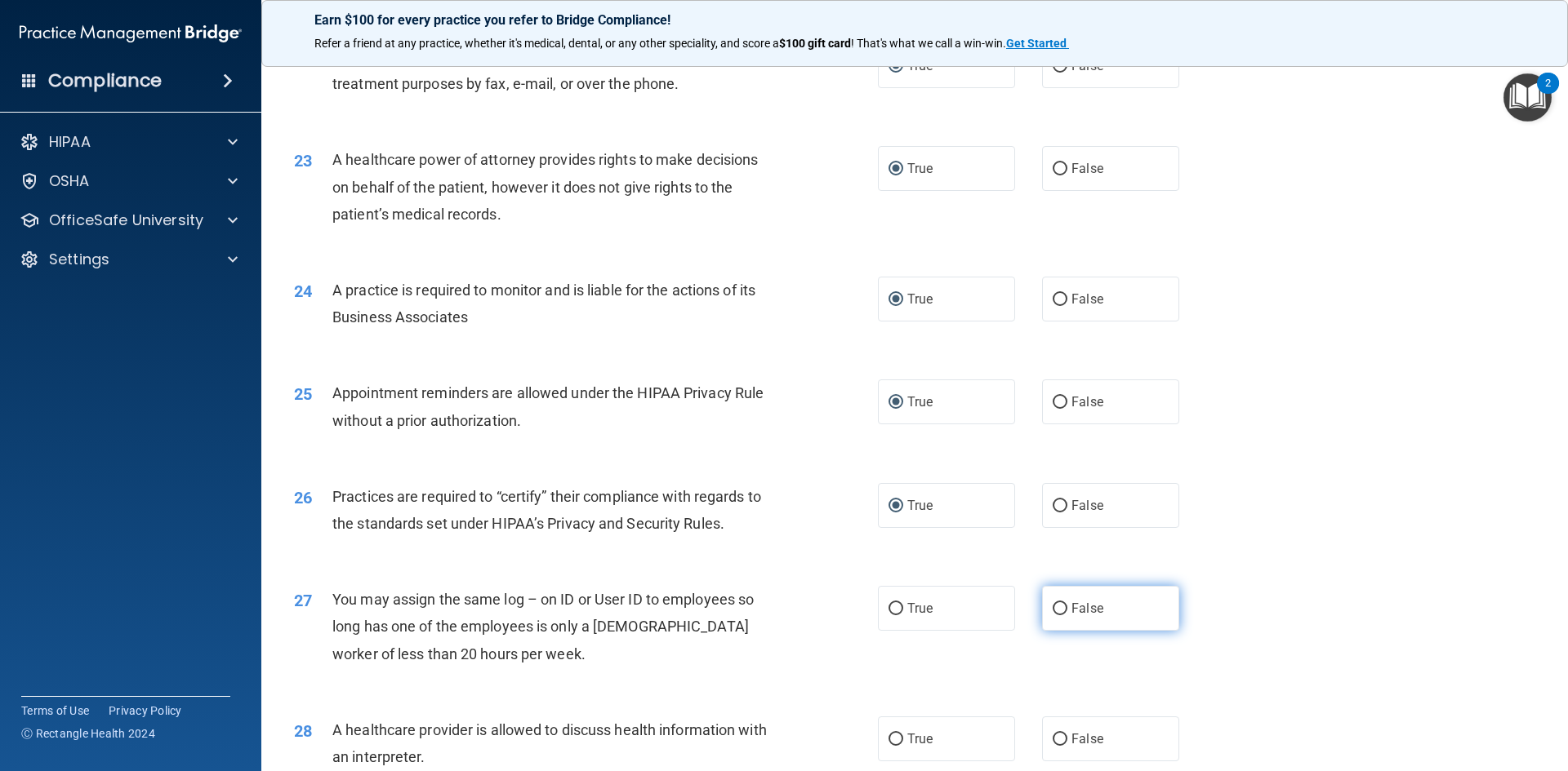
click at [1062, 607] on input "False" at bounding box center [1060, 609] width 15 height 12
radio input "true"
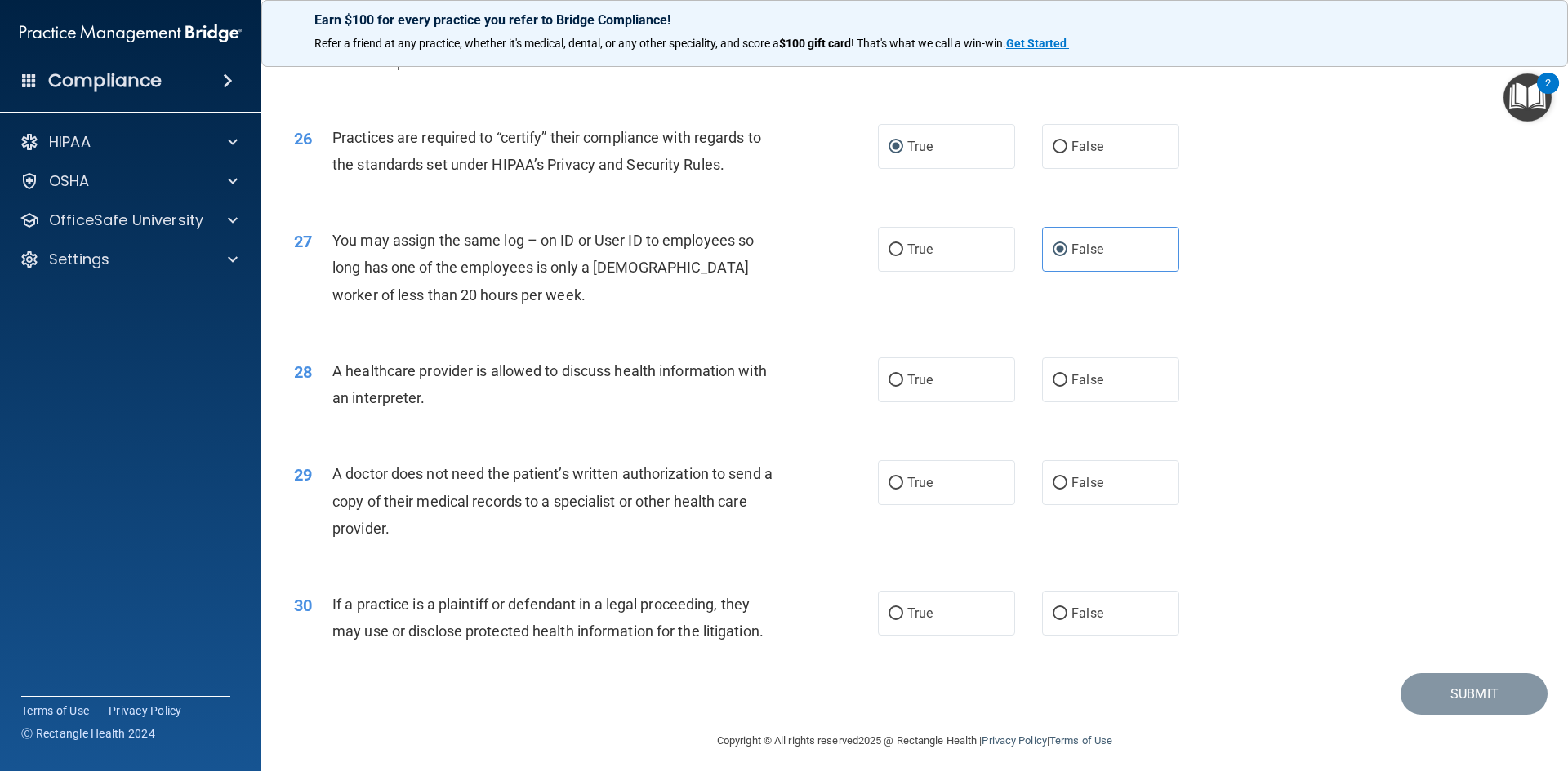
scroll to position [3028, 0]
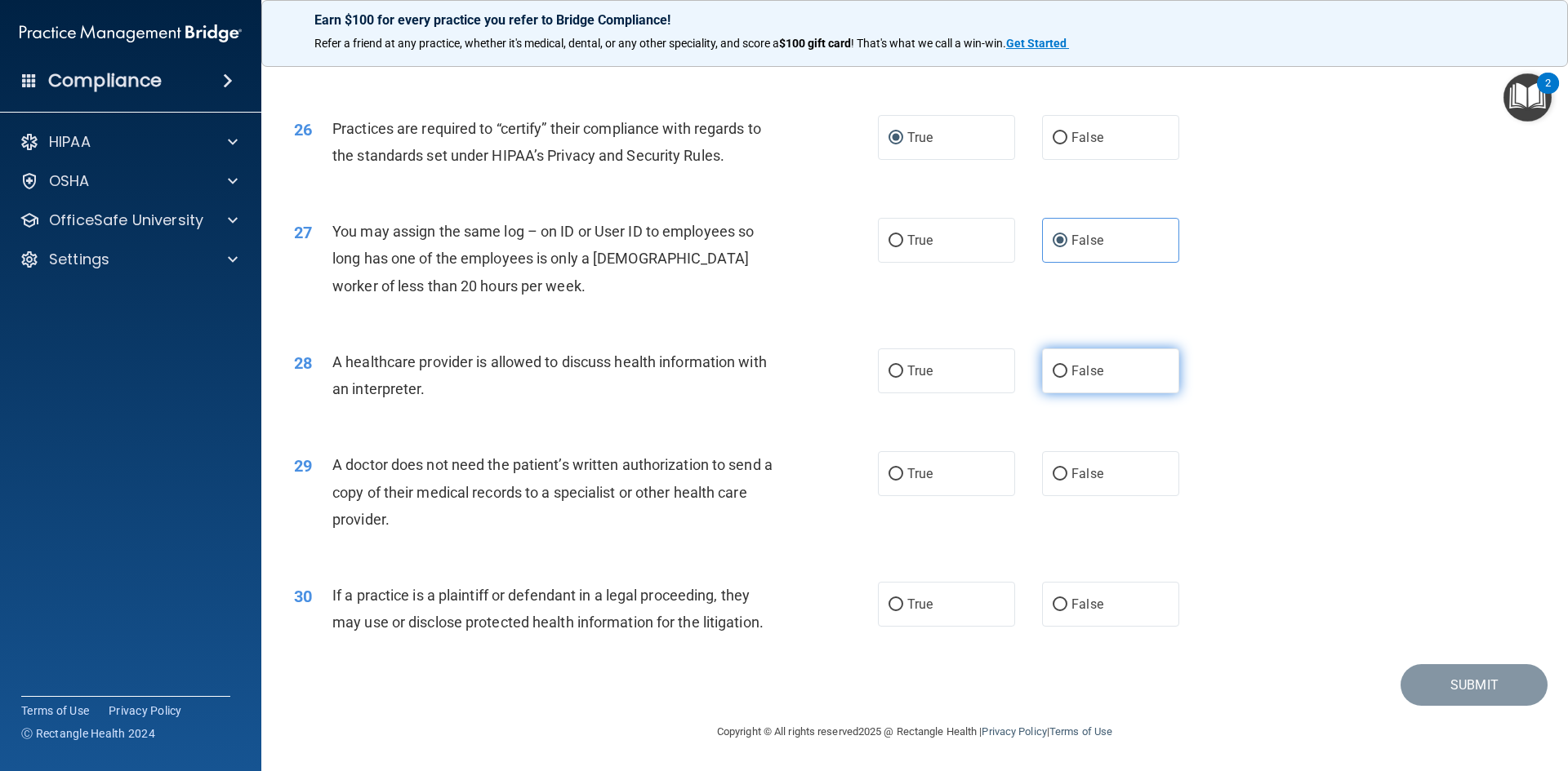
click at [1053, 370] on input "False" at bounding box center [1060, 372] width 15 height 12
radio input "true"
click at [889, 471] on input "True" at bounding box center [896, 474] width 15 height 12
radio input "true"
click at [892, 602] on input "True" at bounding box center [896, 604] width 15 height 12
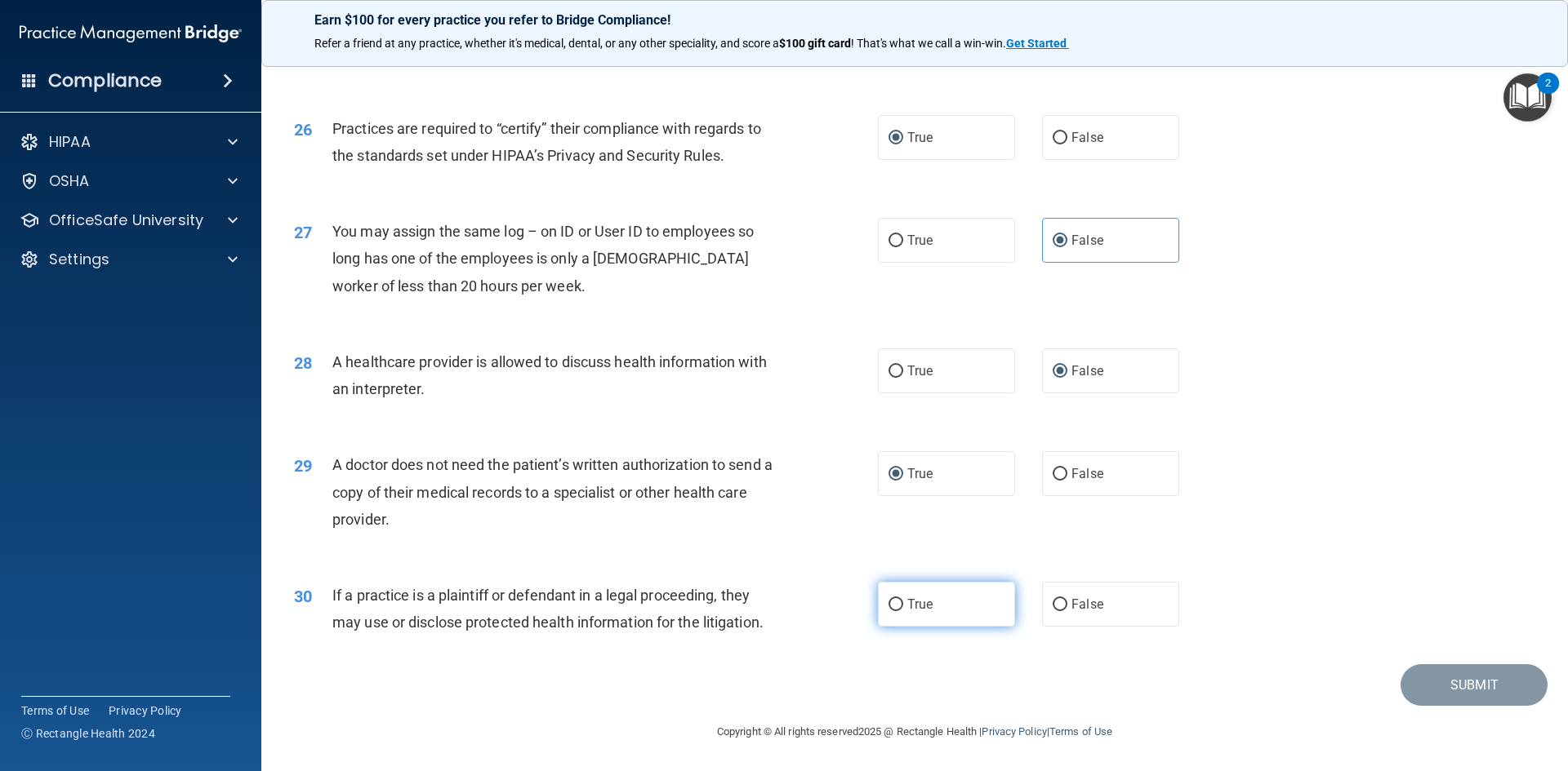
radio input "true"
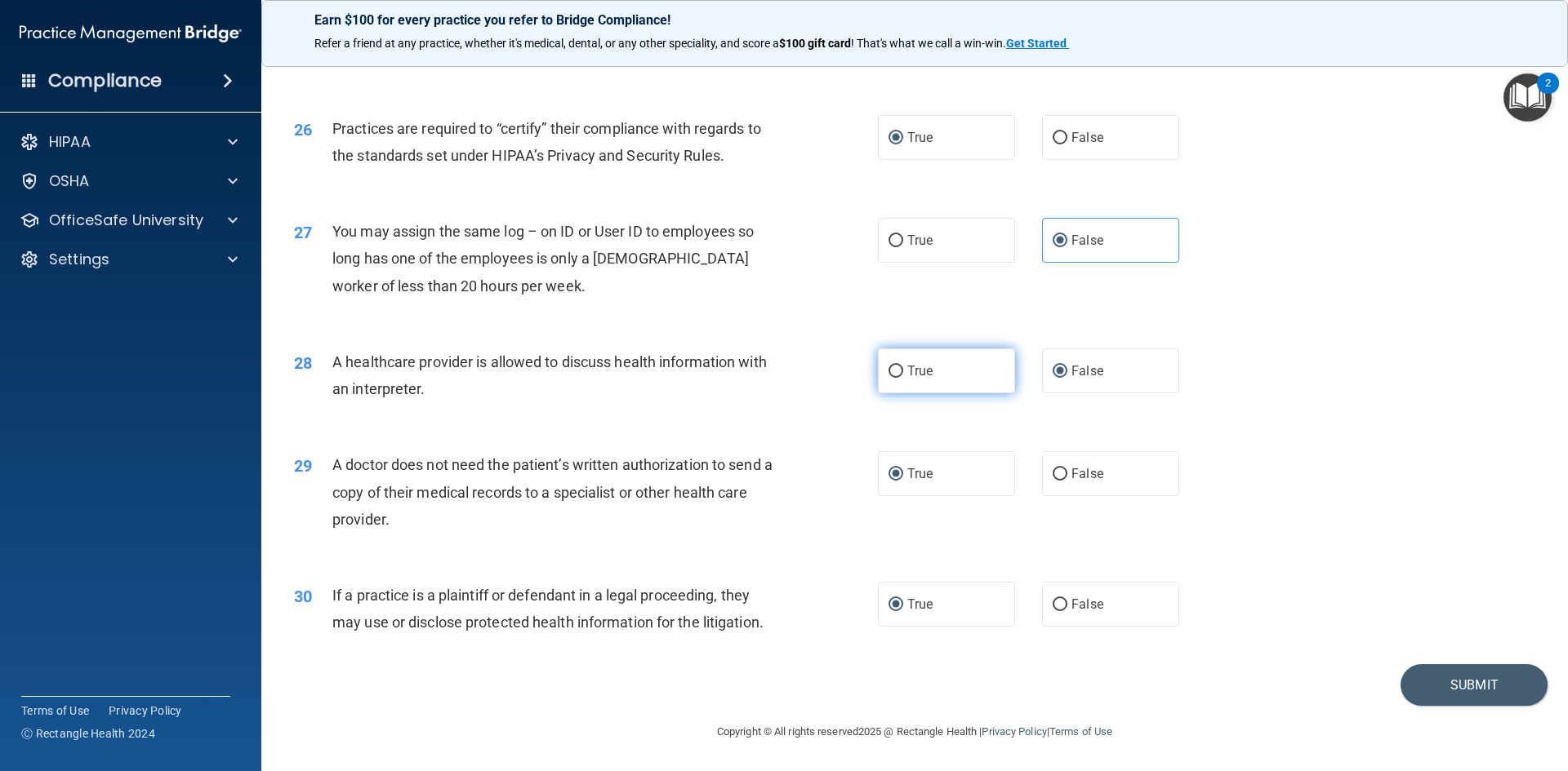
click at [890, 372] on input "True" at bounding box center [896, 372] width 15 height 12
radio input "true"
radio input "false"
click at [1468, 684] on button "Submit" at bounding box center [1474, 685] width 147 height 42
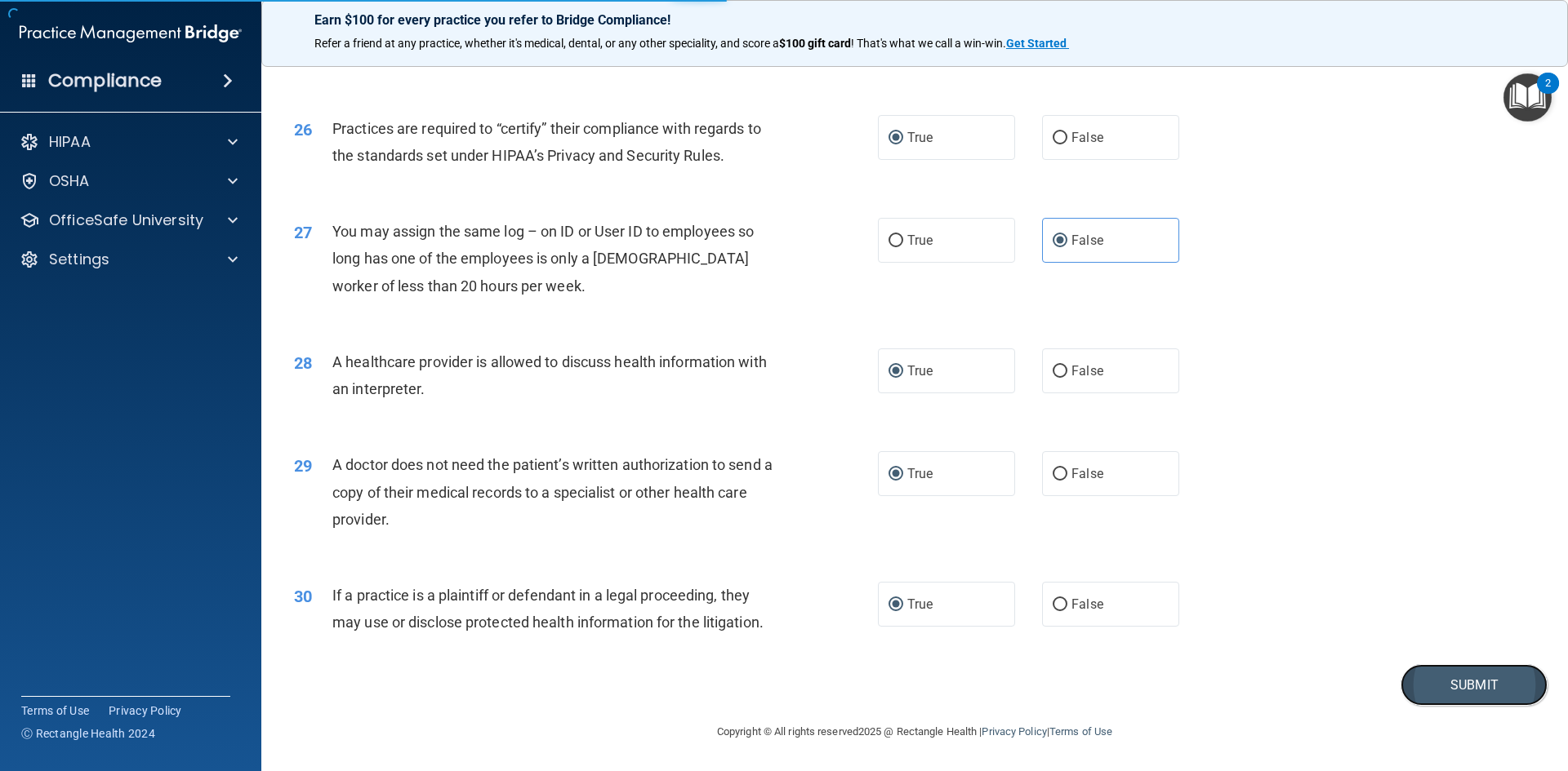
click at [1461, 673] on button "Submit" at bounding box center [1474, 685] width 147 height 42
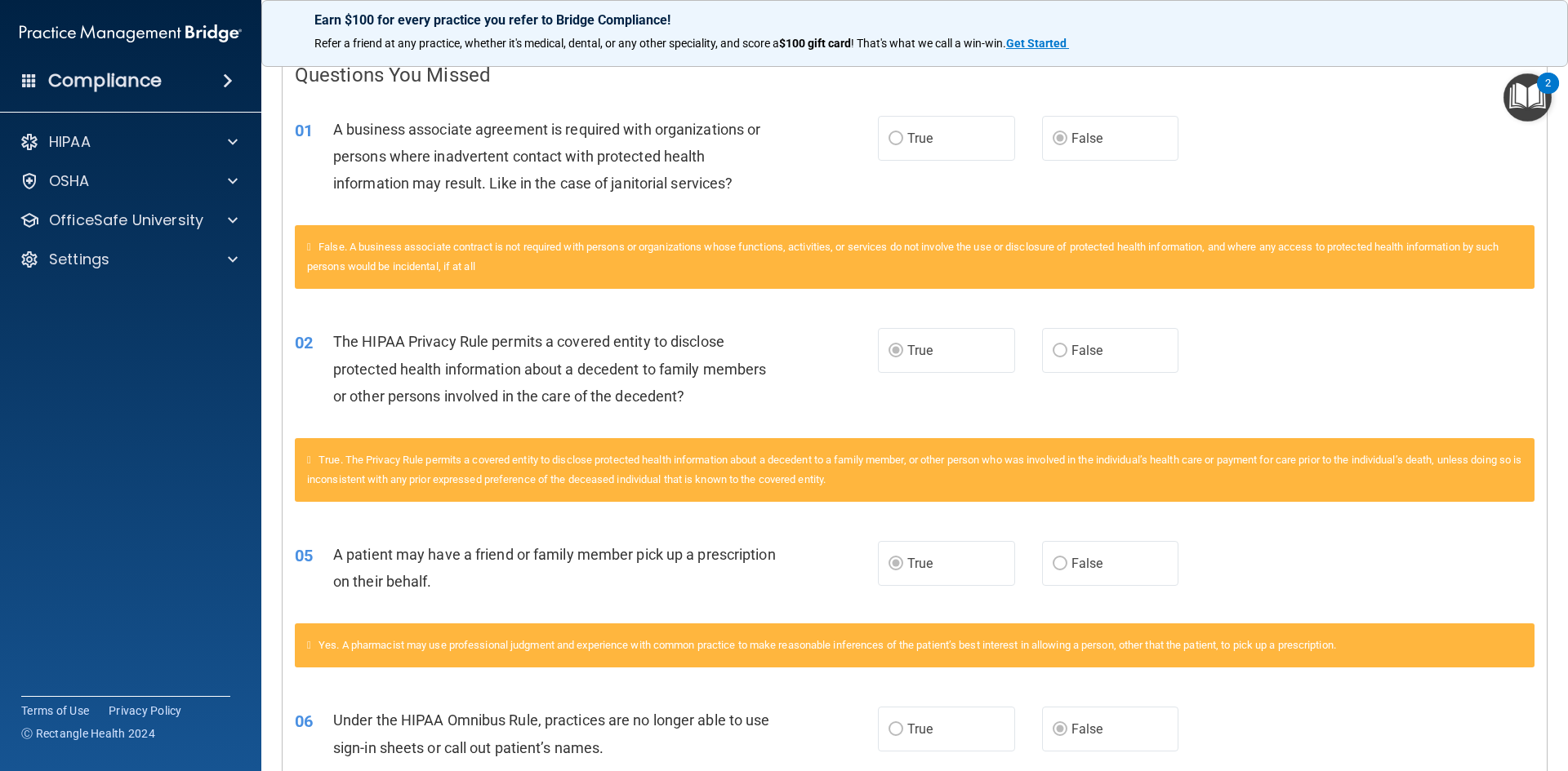
scroll to position [347, 0]
